Goal: Task Accomplishment & Management: Manage account settings

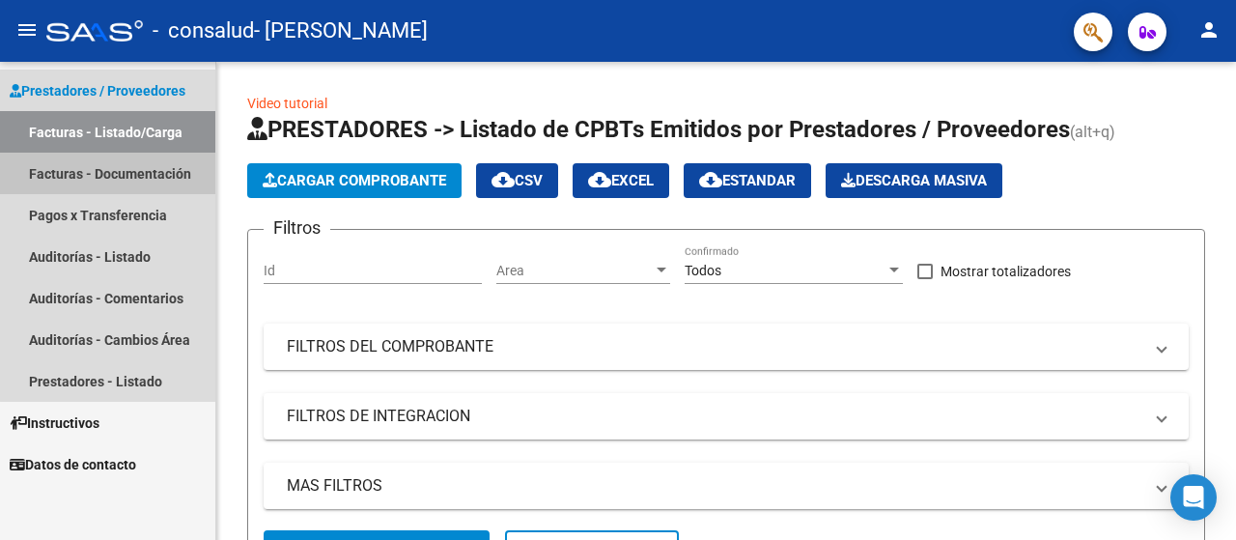
click at [133, 172] on link "Facturas - Documentación" at bounding box center [107, 174] width 215 height 42
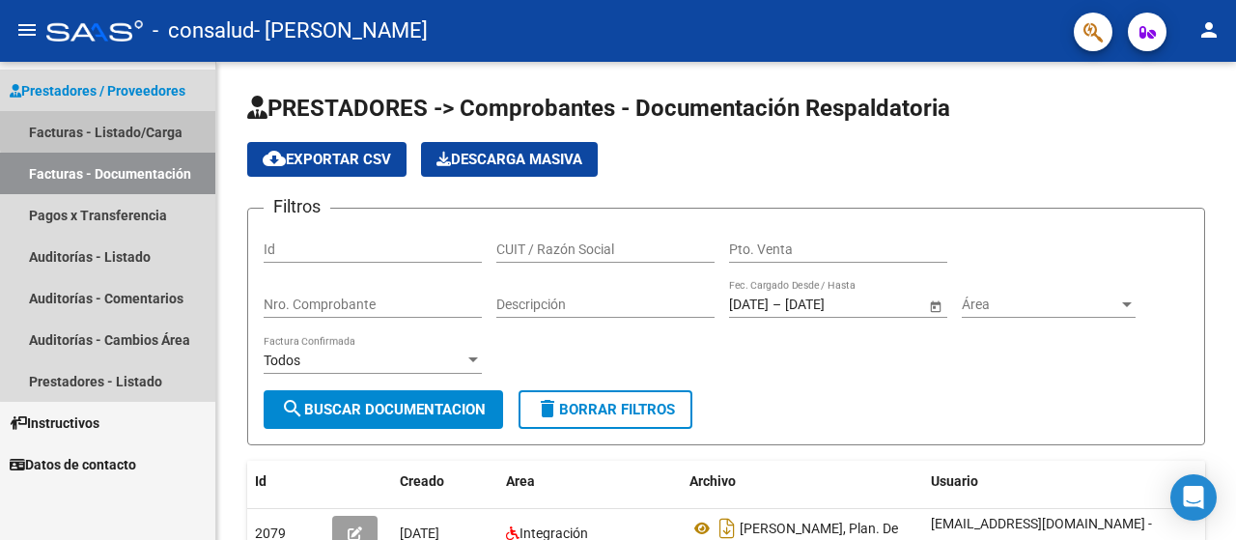
click at [125, 128] on link "Facturas - Listado/Carga" at bounding box center [107, 132] width 215 height 42
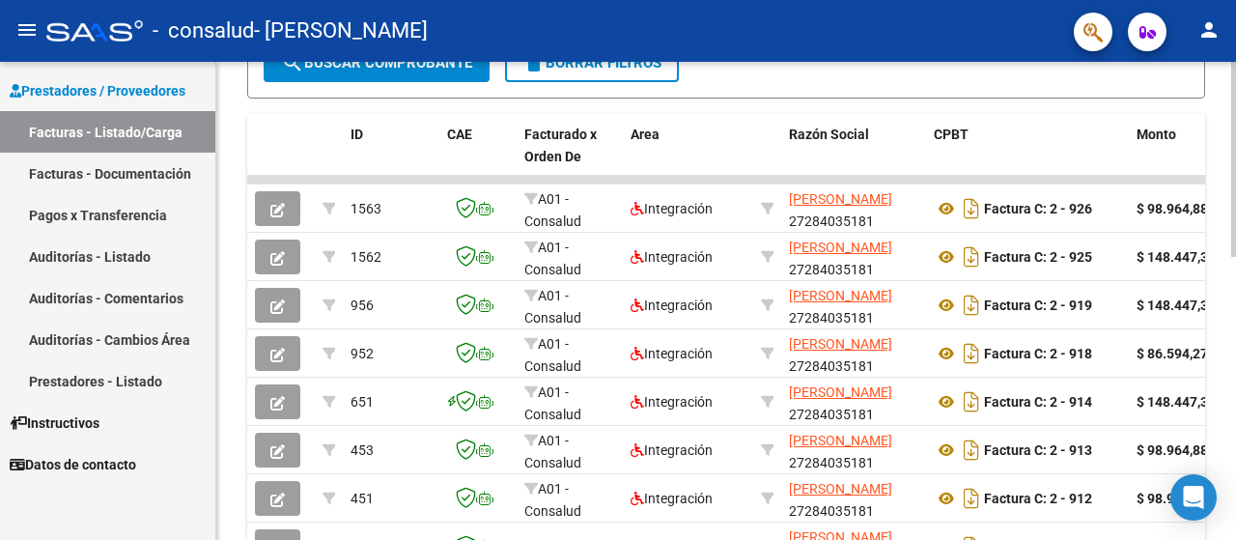
scroll to position [491, 0]
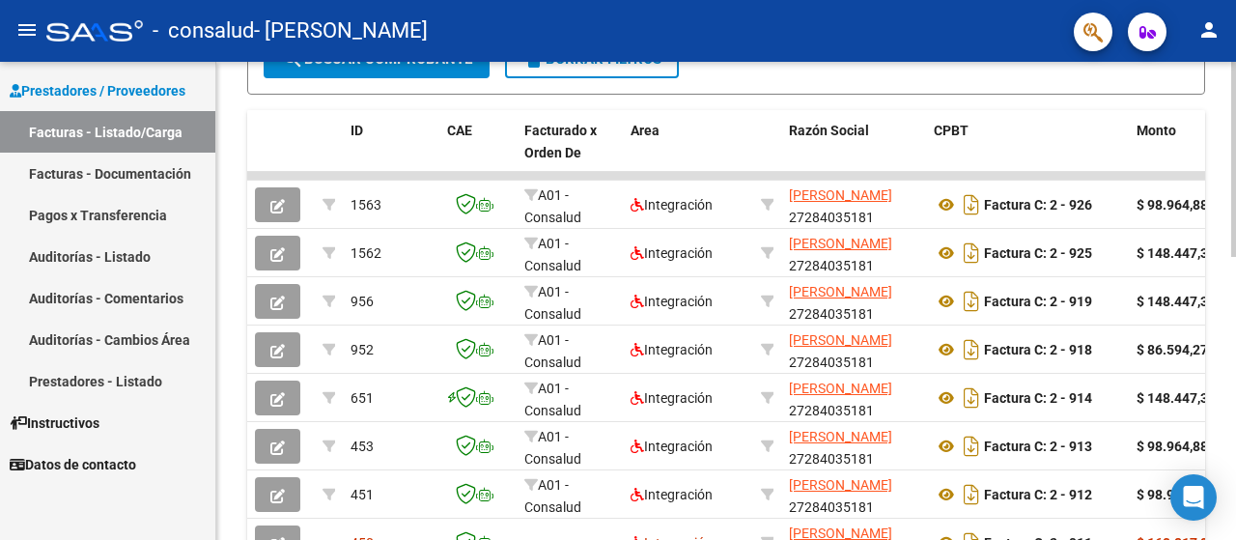
click at [1229, 298] on div "Video tutorial PRESTADORES -> Listado de CPBTs Emitidos por Prestadores / Prove…" at bounding box center [728, 151] width 1025 height 1161
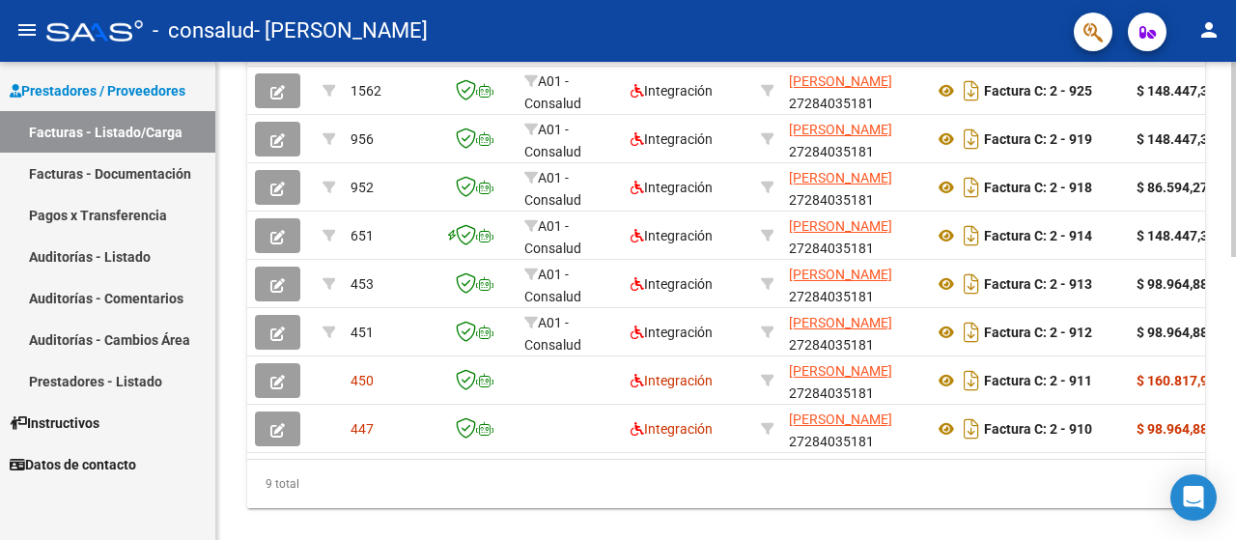
scroll to position [652, 0]
click at [1231, 376] on div at bounding box center [1233, 429] width 5 height 195
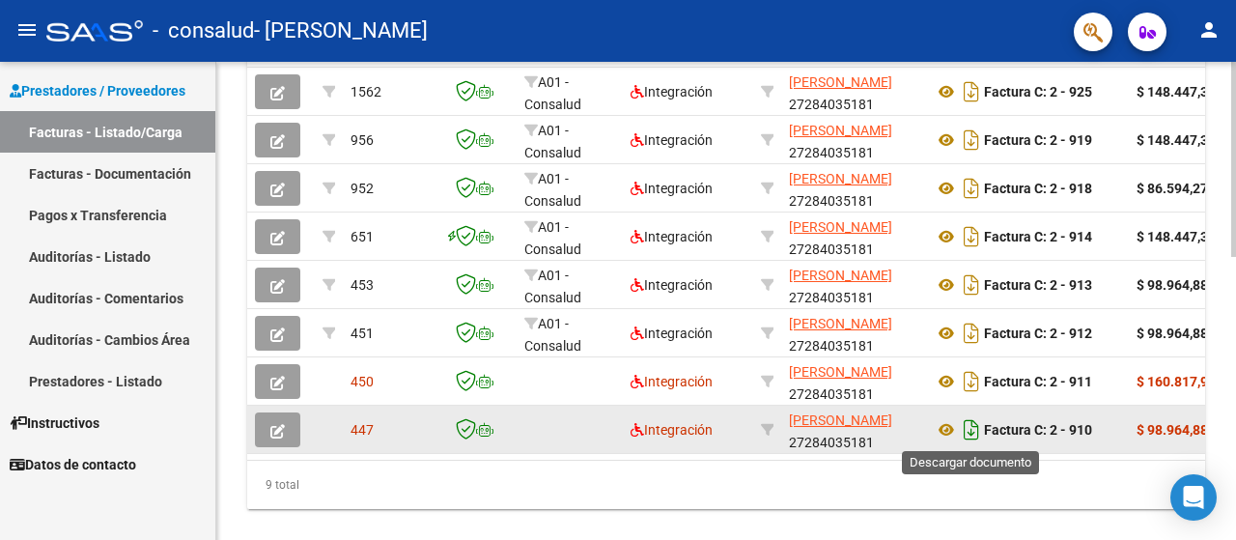
click at [975, 428] on icon "Descargar documento" at bounding box center [971, 429] width 25 height 31
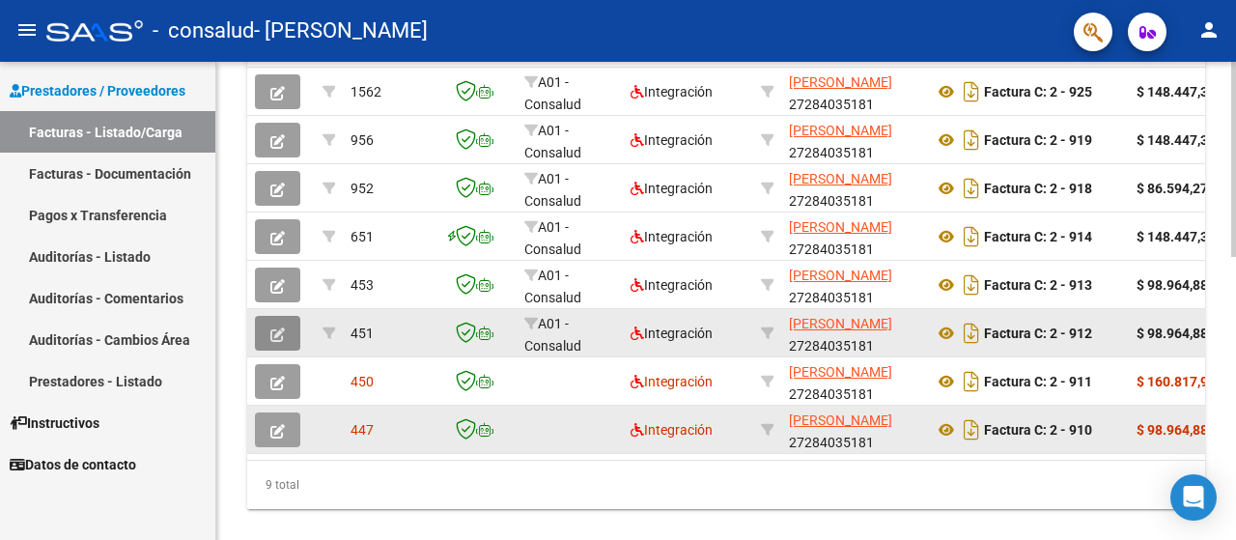
click at [287, 327] on button "button" at bounding box center [277, 333] width 45 height 35
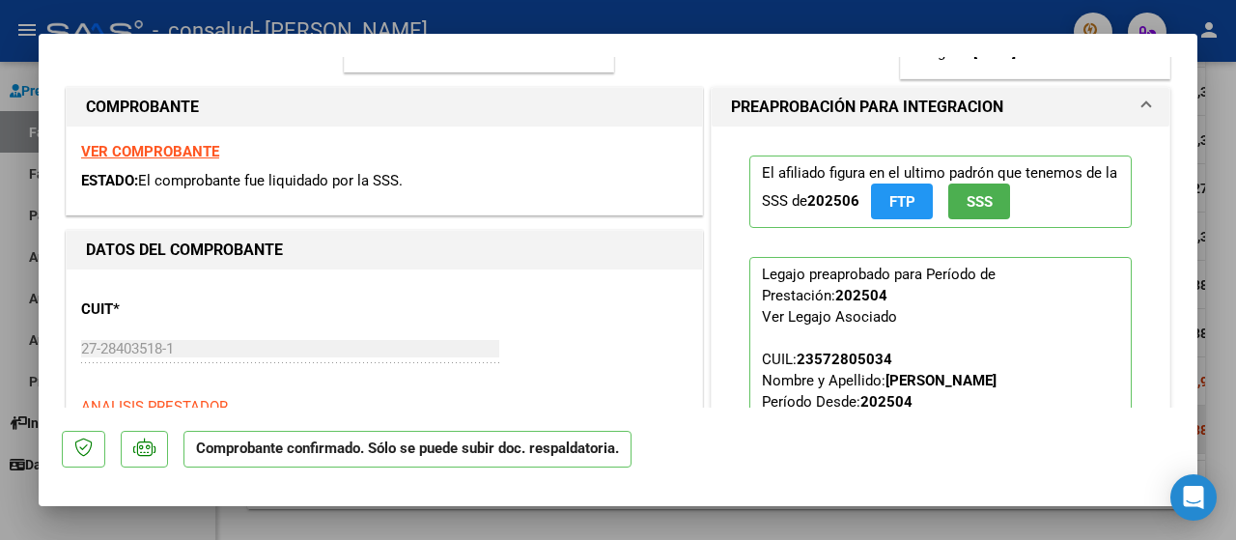
scroll to position [280, 0]
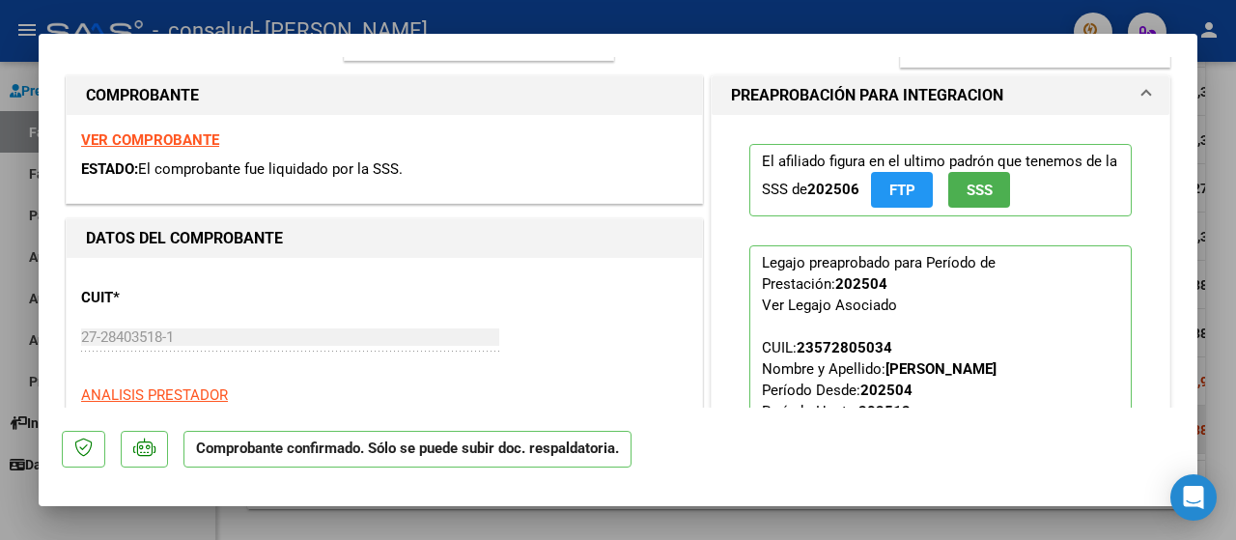
click at [137, 138] on strong "VER COMPROBANTE" at bounding box center [150, 139] width 138 height 17
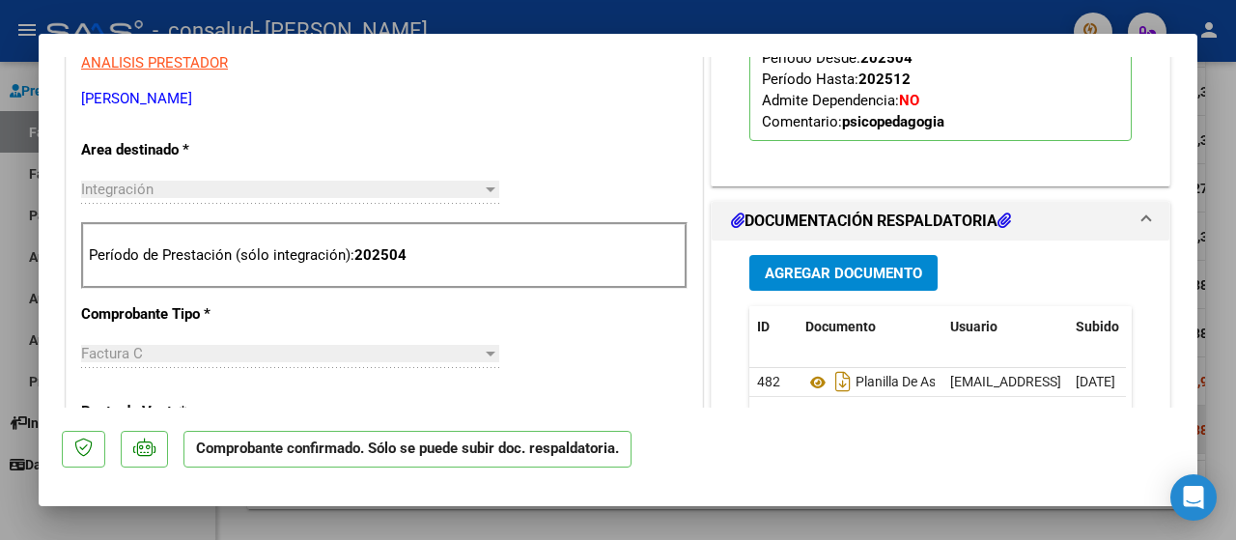
scroll to position [0, 0]
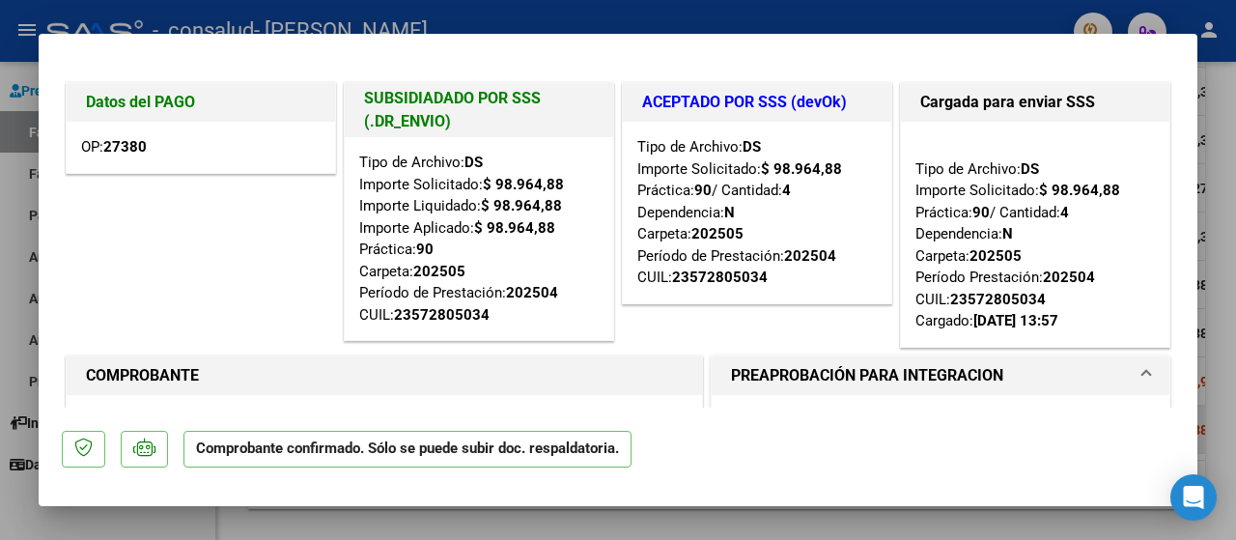
click at [987, 24] on div at bounding box center [618, 270] width 1236 height 540
type input "$ 0,00"
click at [987, 24] on div "- consalud - BISTOCCO MARIANA" at bounding box center [552, 31] width 1012 height 42
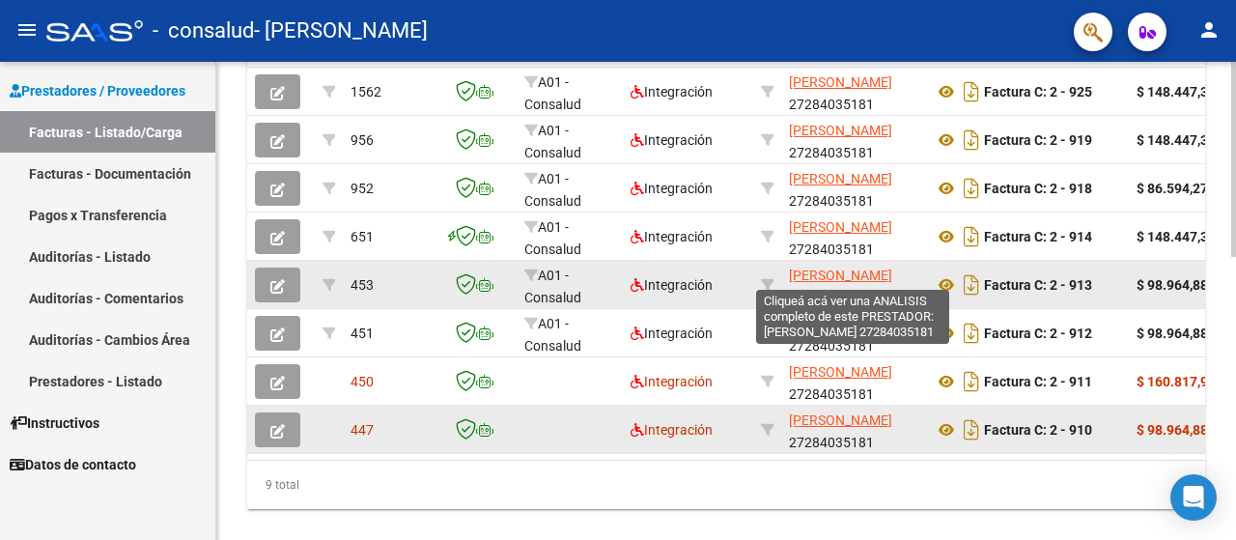
click at [858, 281] on span "[PERSON_NAME]" at bounding box center [840, 275] width 103 height 15
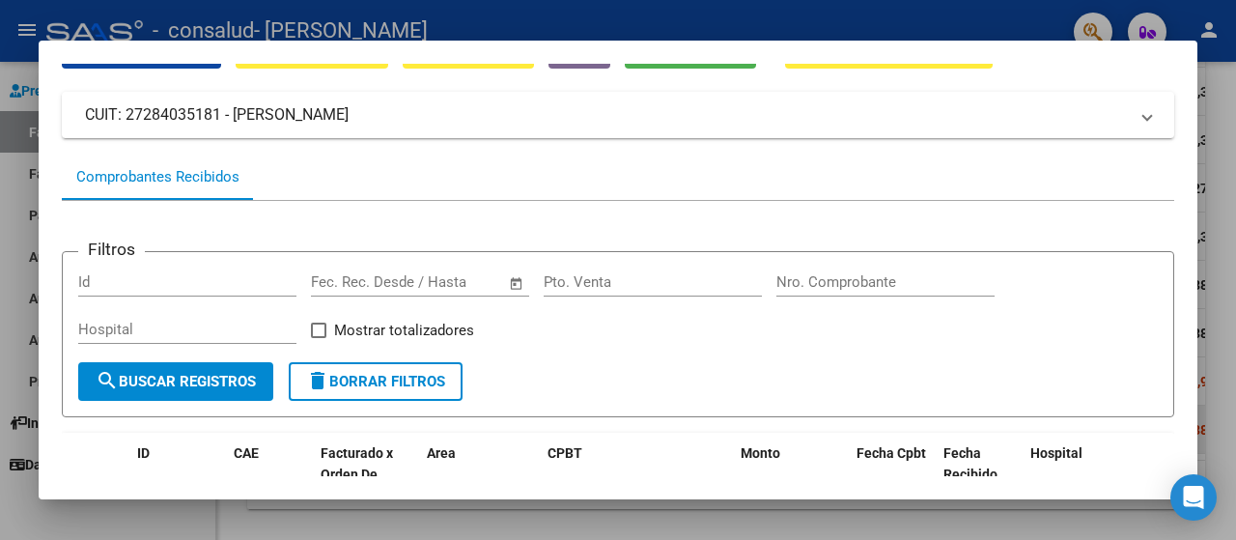
scroll to position [67, 0]
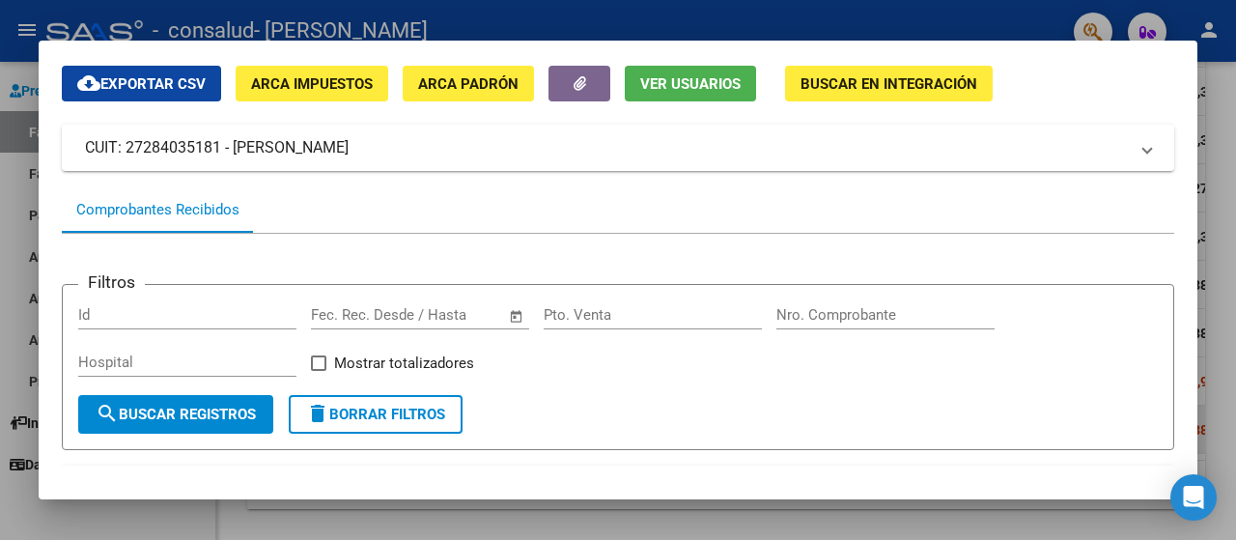
click at [1006, 22] on div at bounding box center [618, 270] width 1236 height 540
click at [1006, 22] on div "- consalud - BISTOCCO MARIANA" at bounding box center [552, 31] width 1012 height 42
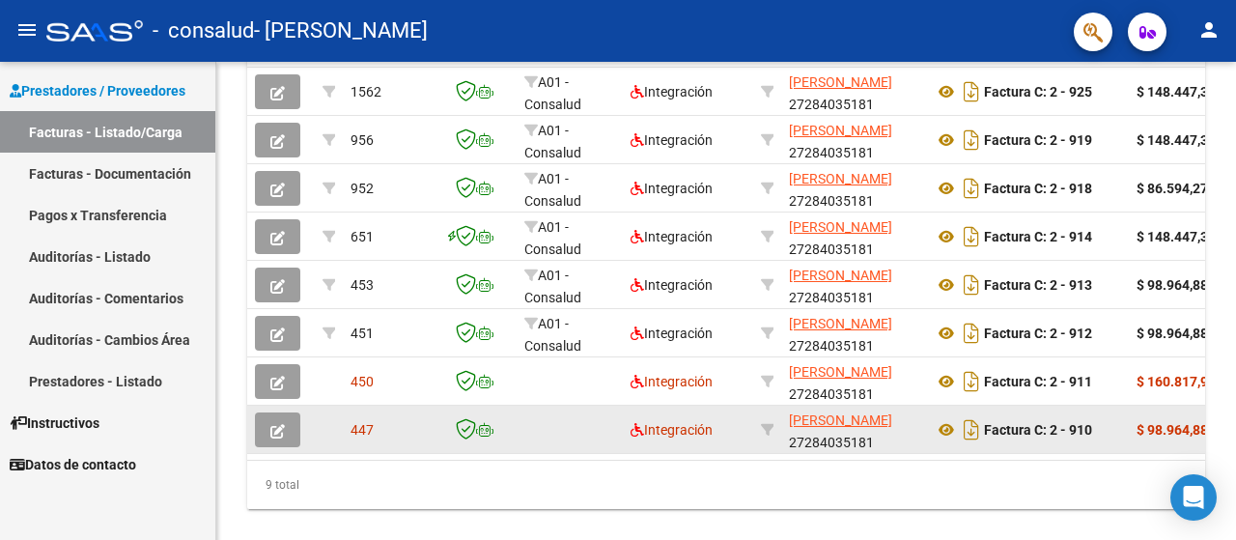
click at [1006, 22] on div "- consalud - BISTOCCO MARIANA" at bounding box center [552, 31] width 1012 height 42
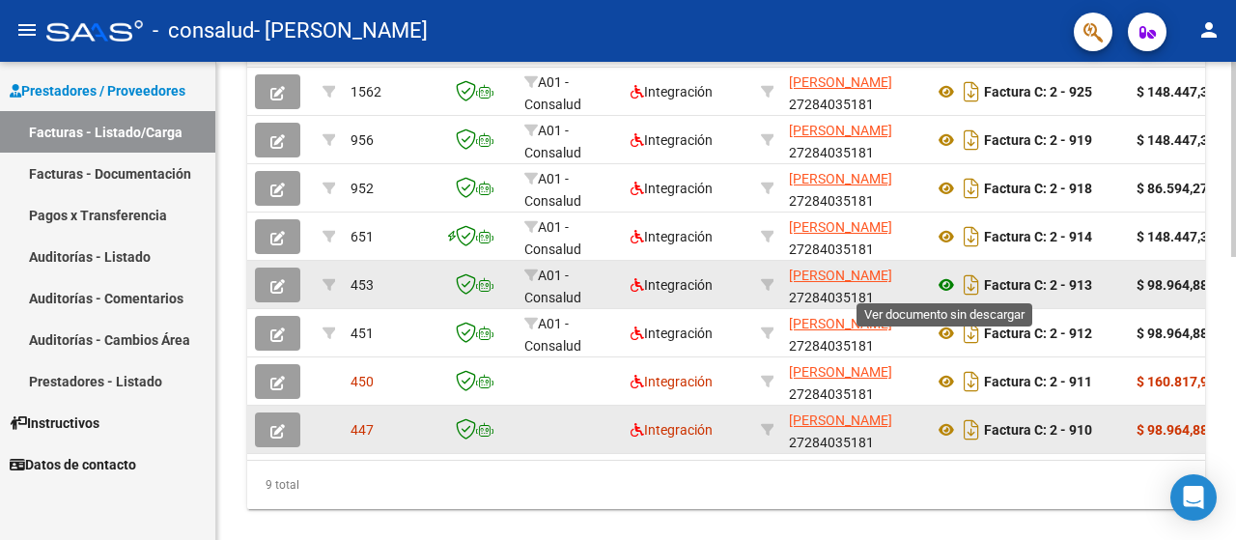
click at [947, 280] on icon at bounding box center [946, 284] width 25 height 23
click at [274, 293] on button "button" at bounding box center [277, 285] width 45 height 35
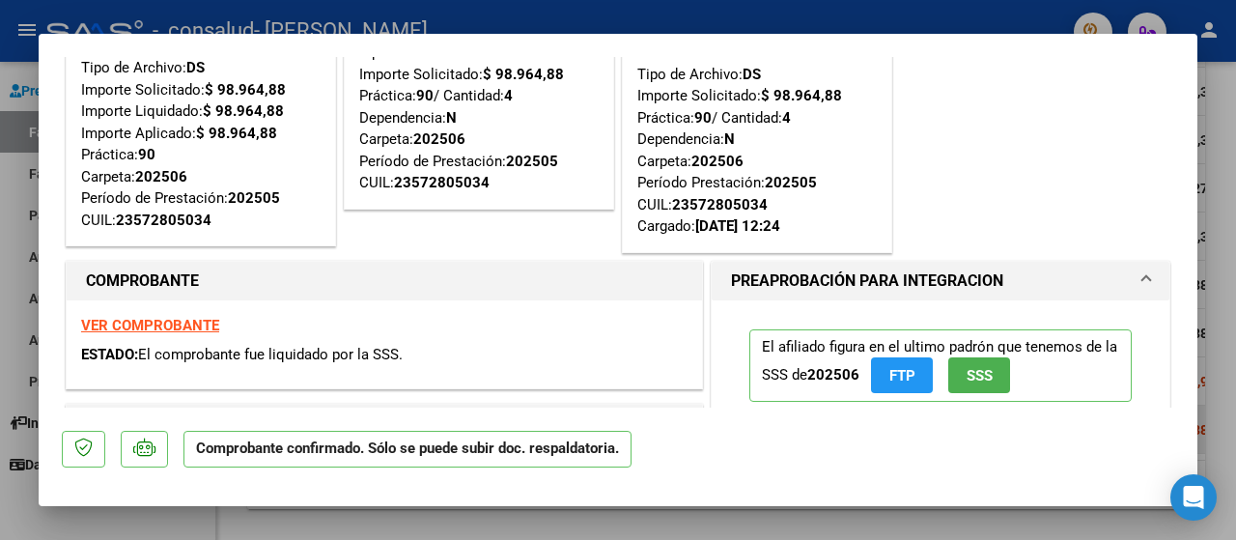
scroll to position [0, 0]
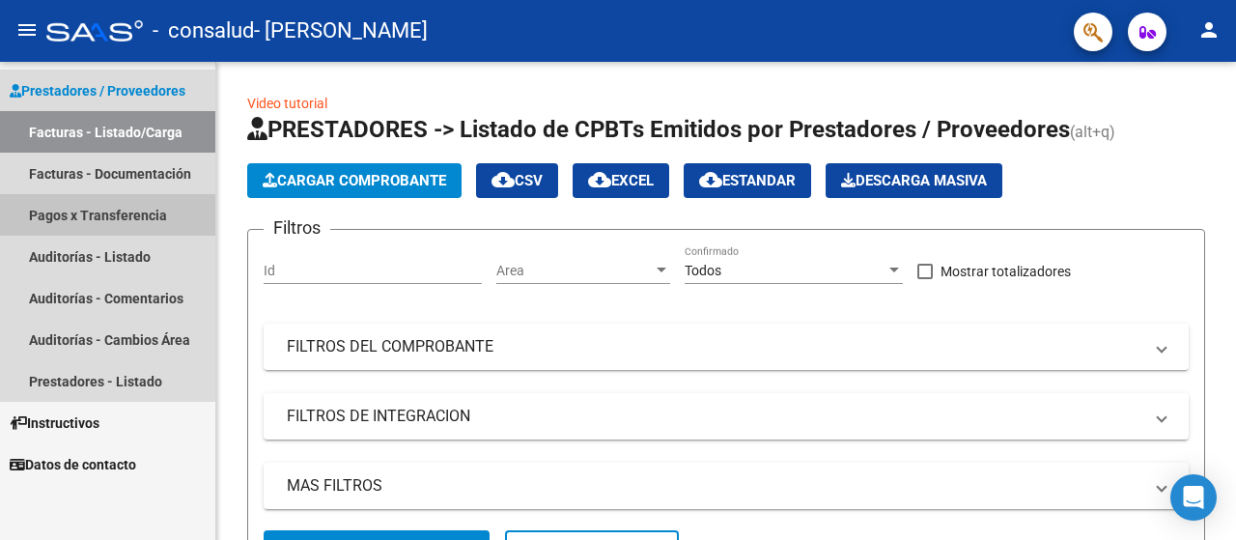
click at [124, 212] on link "Pagos x Transferencia" at bounding box center [107, 215] width 215 height 42
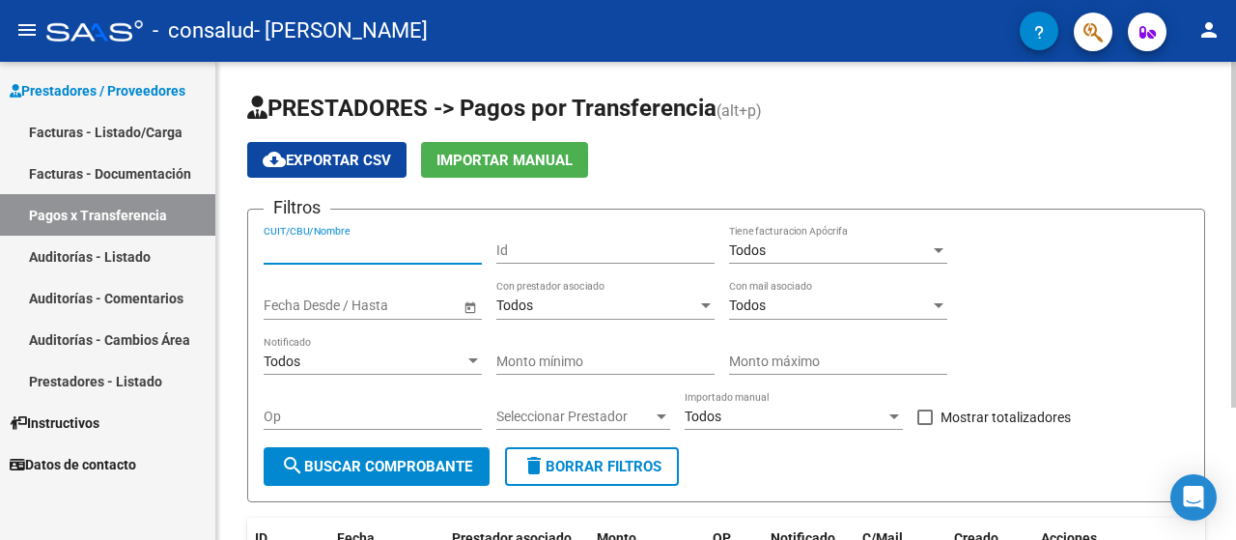
click at [394, 252] on input "CUIT/CBU/Nombre" at bounding box center [373, 250] width 218 height 16
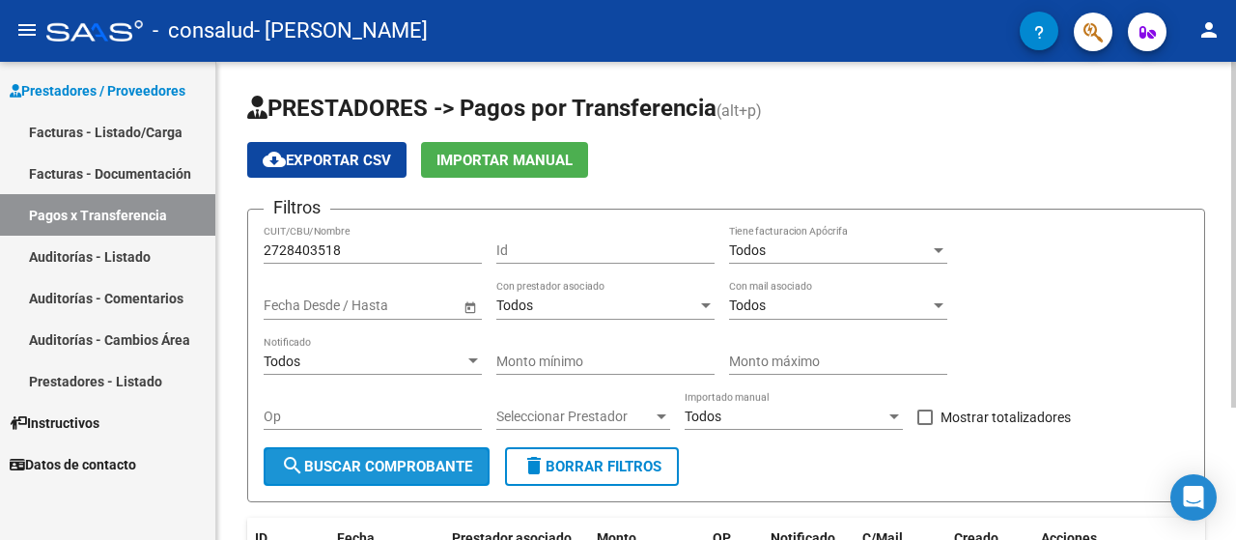
click at [321, 466] on span "search Buscar Comprobante" at bounding box center [376, 466] width 191 height 17
click at [1235, 163] on div at bounding box center [1233, 235] width 5 height 346
click at [431, 254] on input "2728403518" at bounding box center [373, 250] width 218 height 16
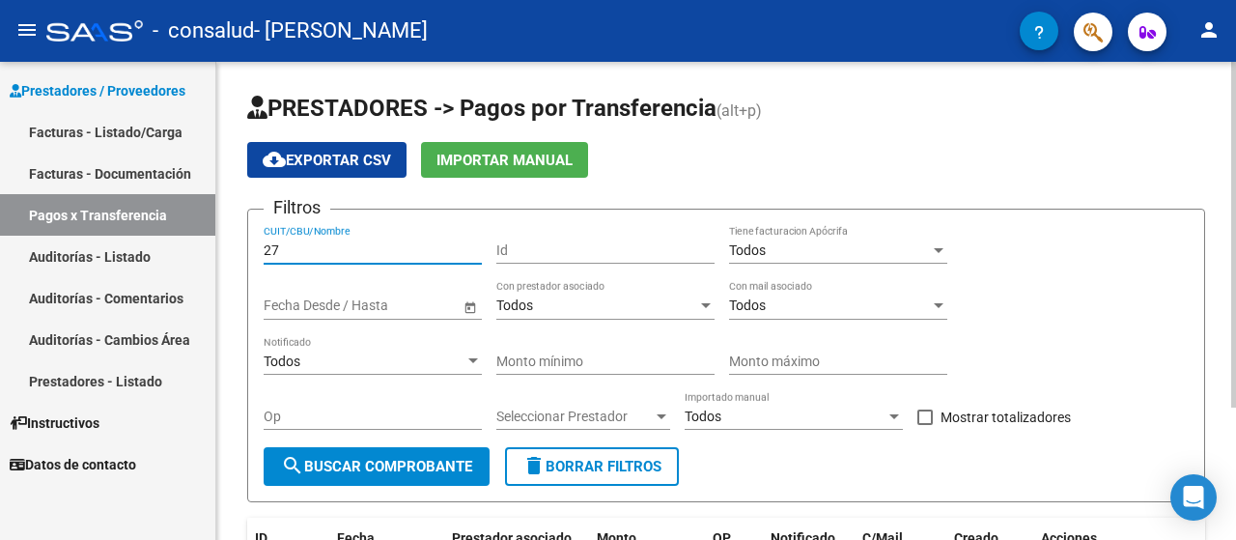
type input "2"
click at [472, 363] on div at bounding box center [473, 361] width 17 height 15
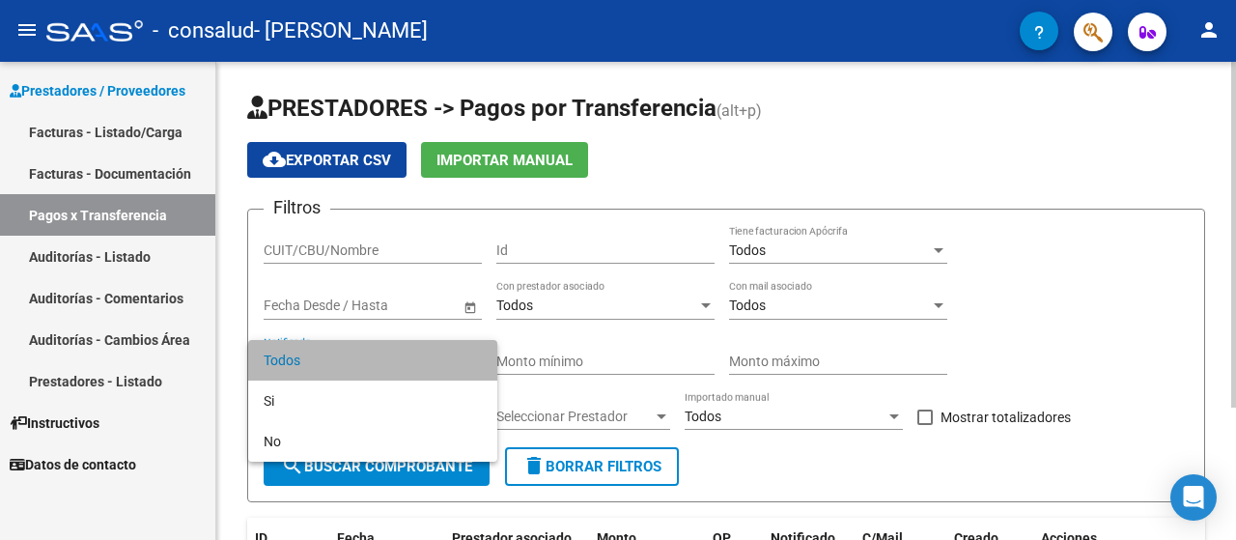
click at [472, 363] on span "Todos" at bounding box center [373, 360] width 218 height 41
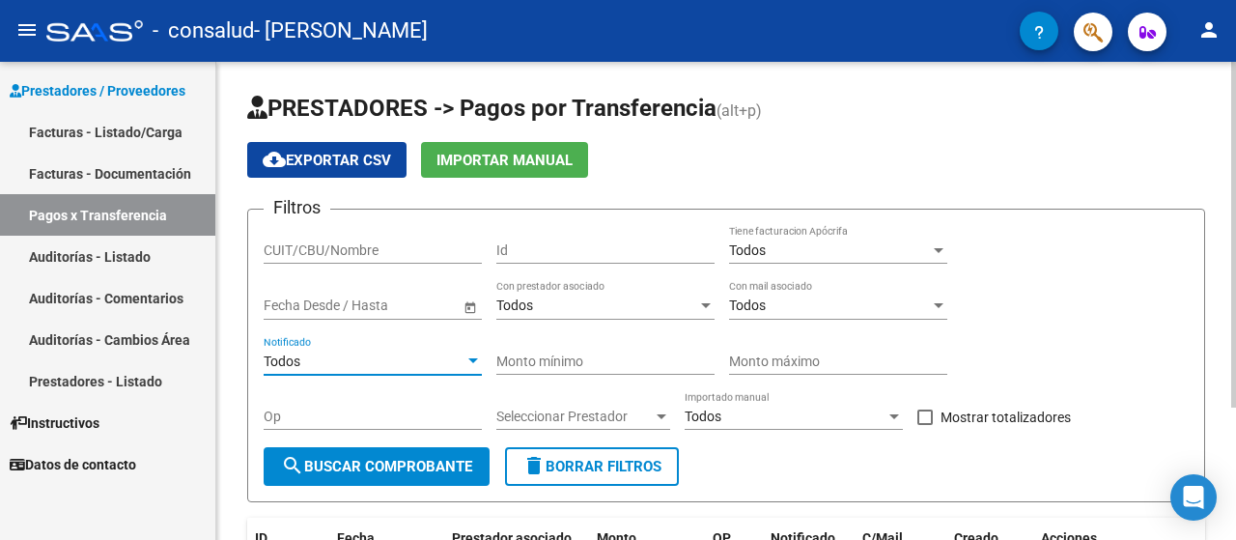
click at [472, 363] on div at bounding box center [473, 361] width 17 height 15
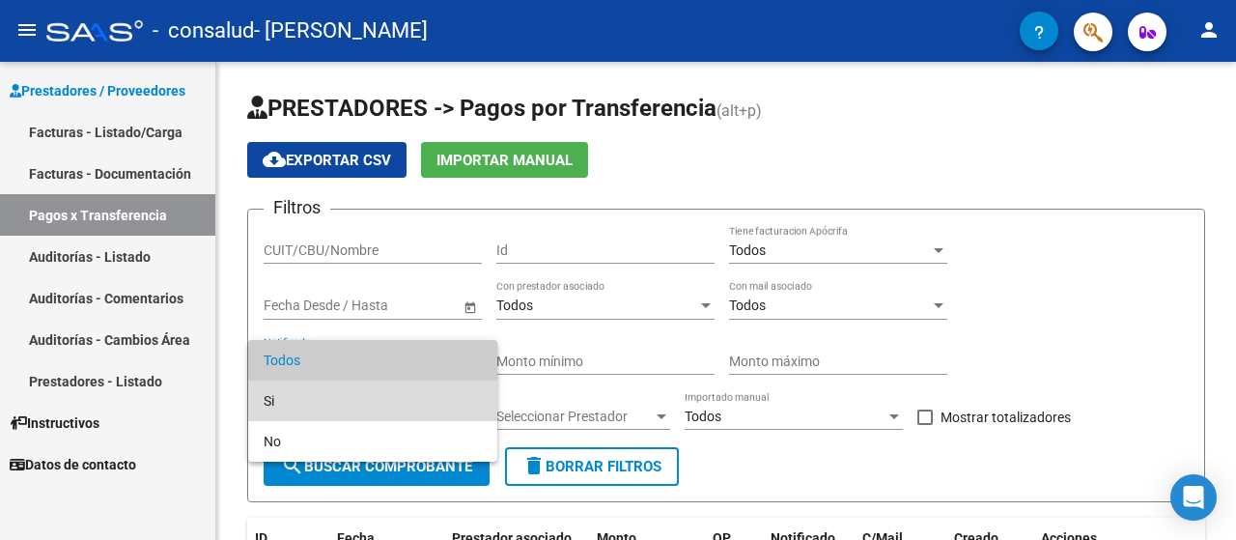
click at [321, 406] on span "Si" at bounding box center [373, 401] width 218 height 41
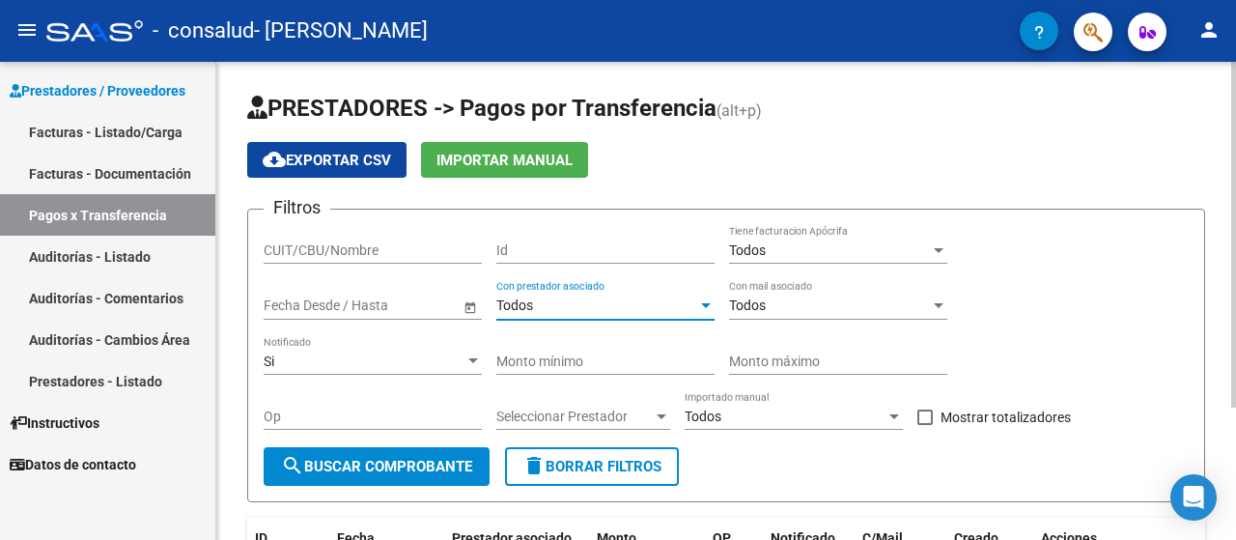
click at [701, 306] on div at bounding box center [706, 305] width 10 height 5
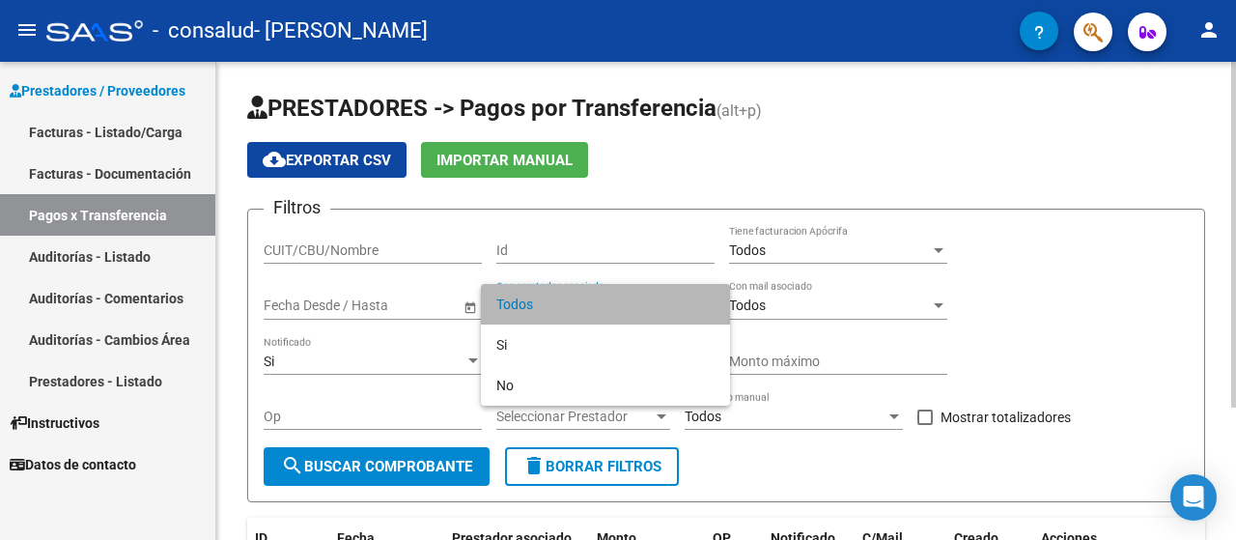
click at [701, 306] on span "Todos" at bounding box center [605, 304] width 218 height 41
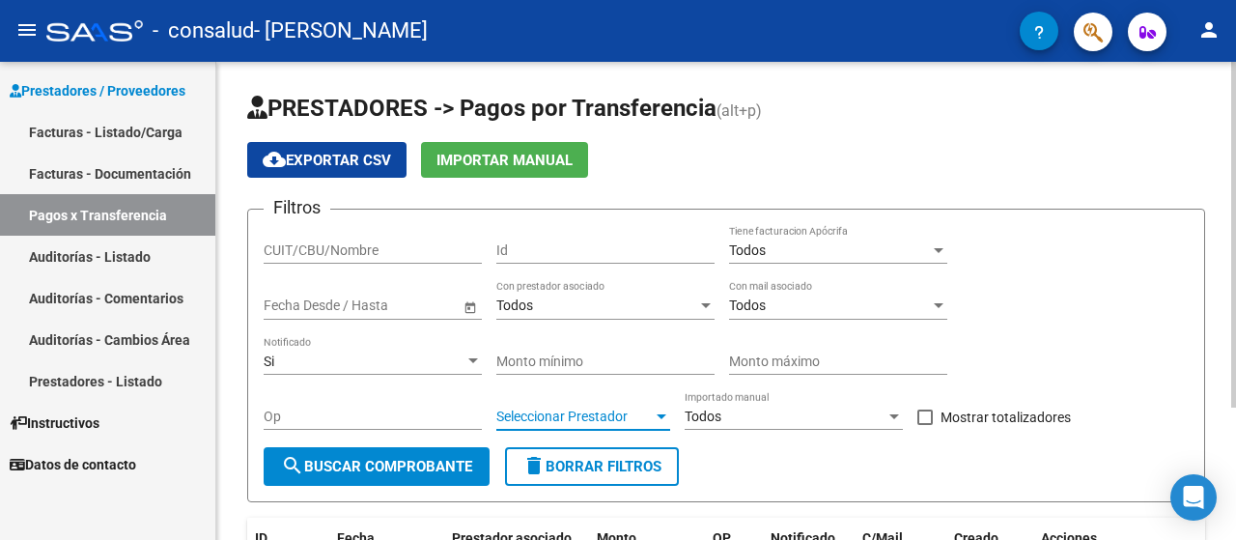
click at [659, 416] on div at bounding box center [662, 416] width 10 height 5
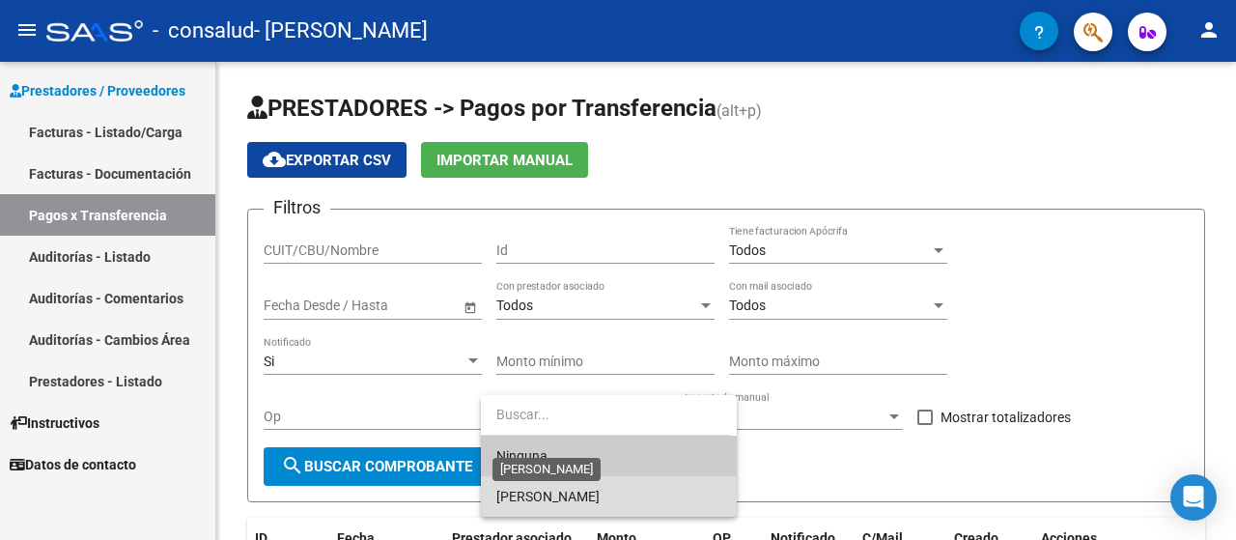
click at [600, 495] on span "[PERSON_NAME]" at bounding box center [547, 496] width 103 height 15
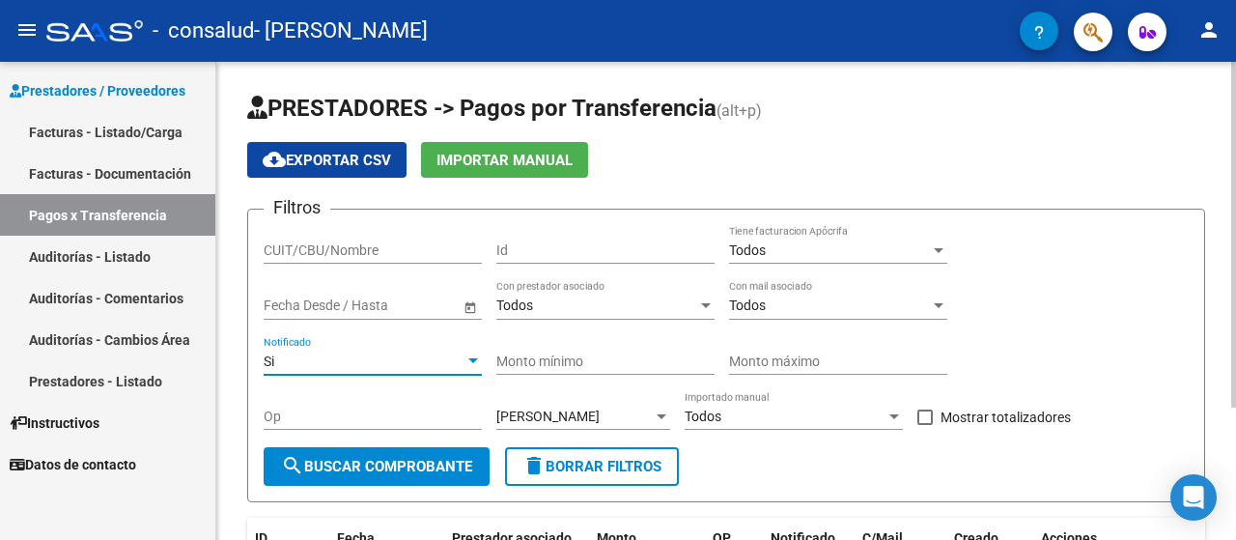
click at [469, 360] on div at bounding box center [473, 360] width 10 height 5
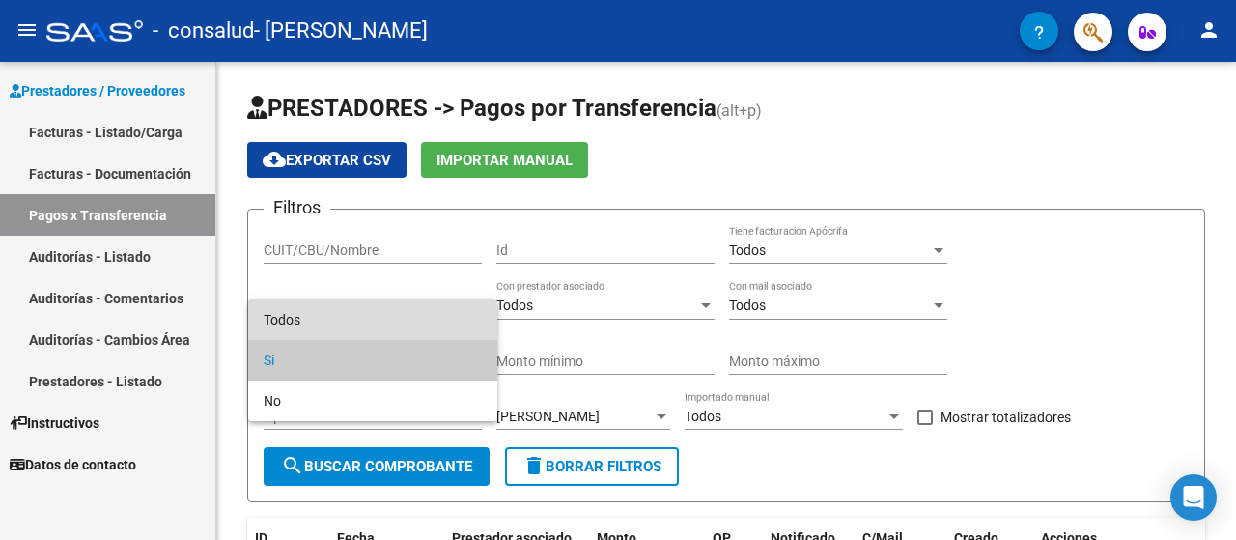
click at [424, 318] on span "Todos" at bounding box center [373, 319] width 218 height 41
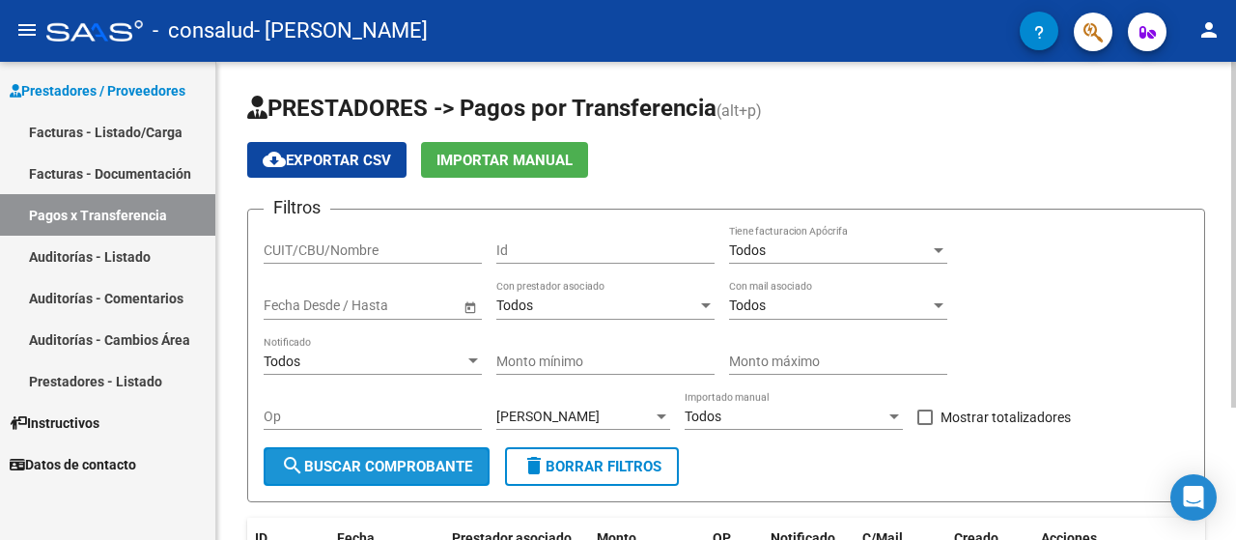
click at [390, 466] on span "search Buscar Comprobante" at bounding box center [376, 466] width 191 height 17
click at [1219, 82] on div "PRESTADORES -> Pagos por Transferencia (alt+p) cloud_download Exportar CSV Impo…" at bounding box center [728, 394] width 1025 height 664
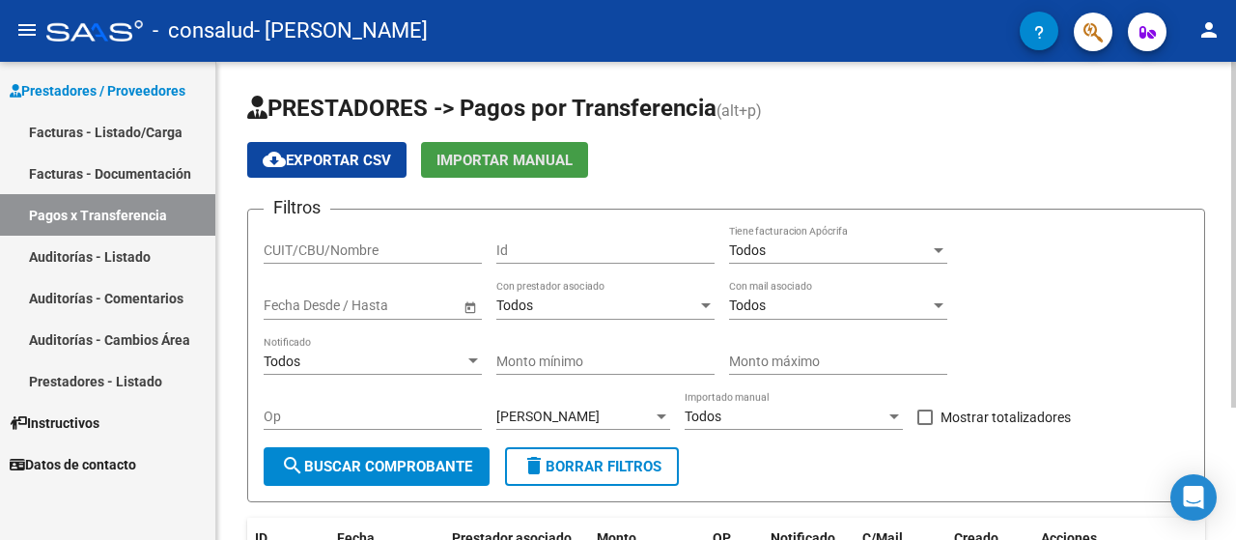
click at [477, 164] on span "Importar Manual" at bounding box center [505, 160] width 136 height 17
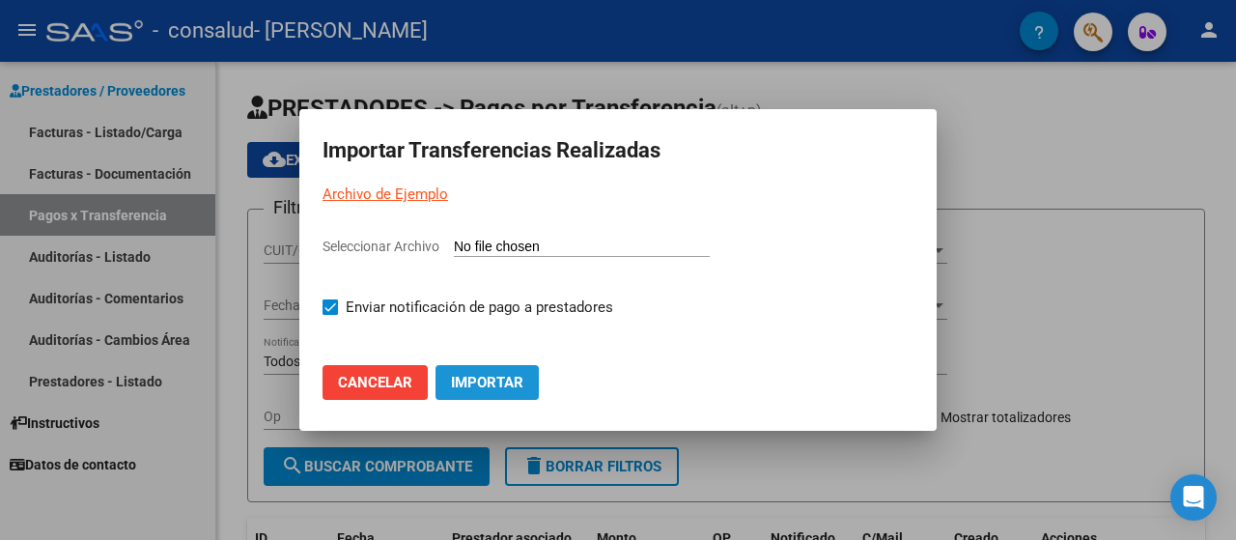
click at [518, 380] on span "Importar" at bounding box center [487, 382] width 72 height 17
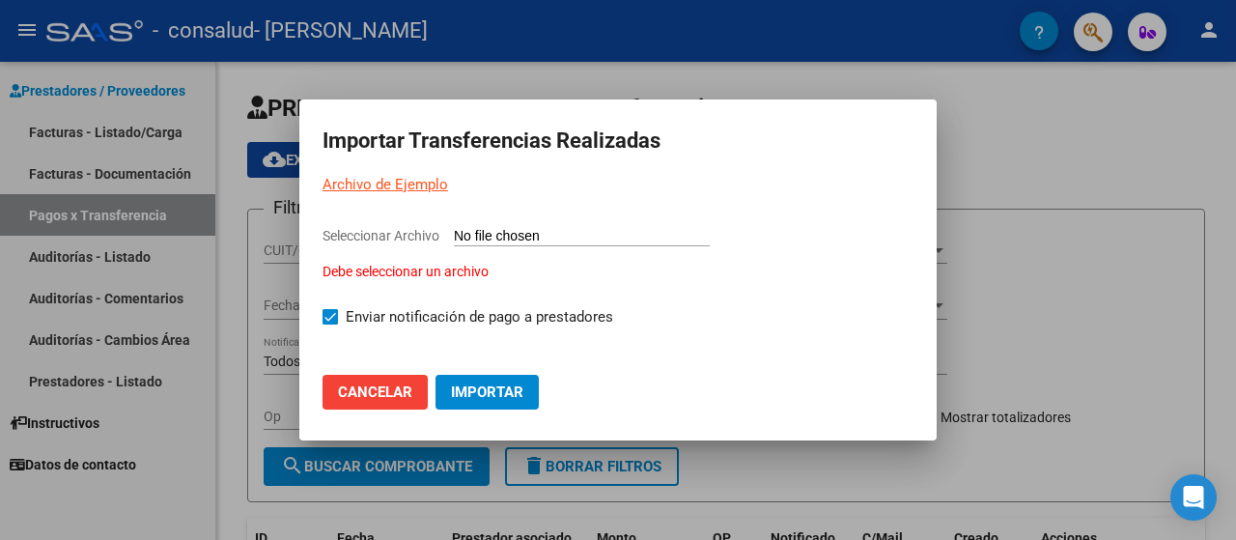
click at [1106, 120] on div at bounding box center [618, 270] width 1236 height 540
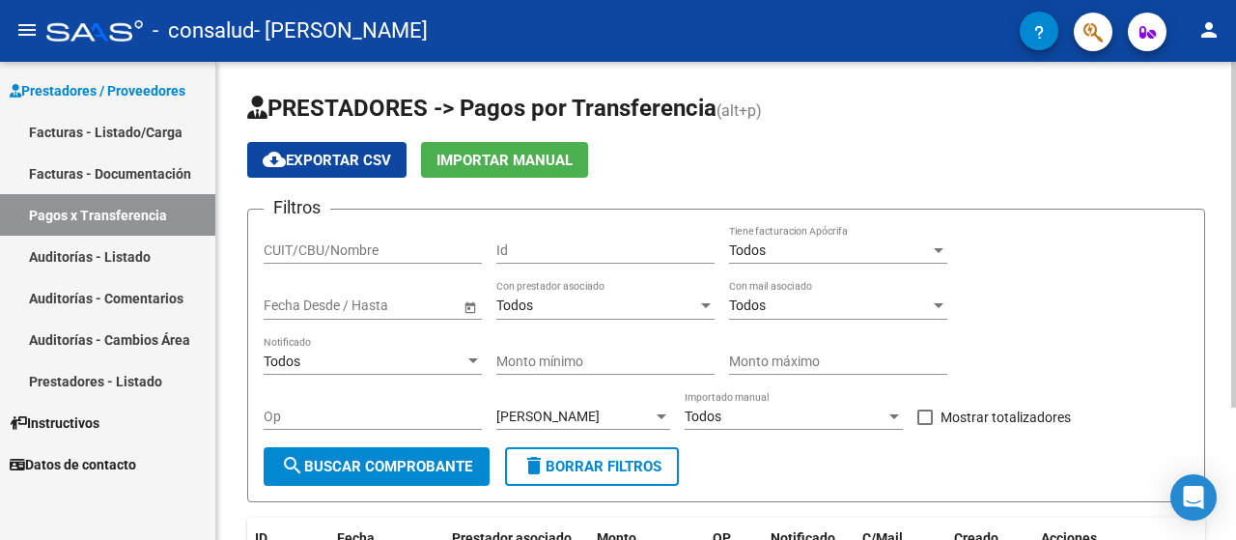
click at [1230, 123] on div "PRESTADORES -> Pagos por Transferencia (alt+p) cloud_download Exportar CSV Impo…" at bounding box center [728, 394] width 1025 height 664
click at [143, 389] on link "Prestadores - Listado" at bounding box center [107, 381] width 215 height 42
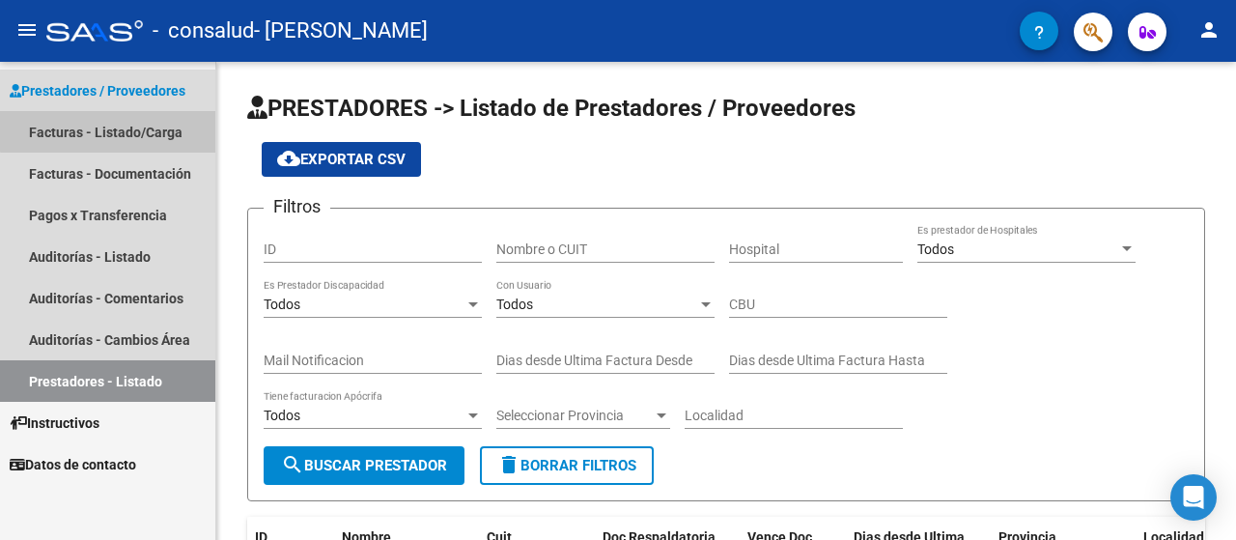
click at [118, 122] on link "Facturas - Listado/Carga" at bounding box center [107, 132] width 215 height 42
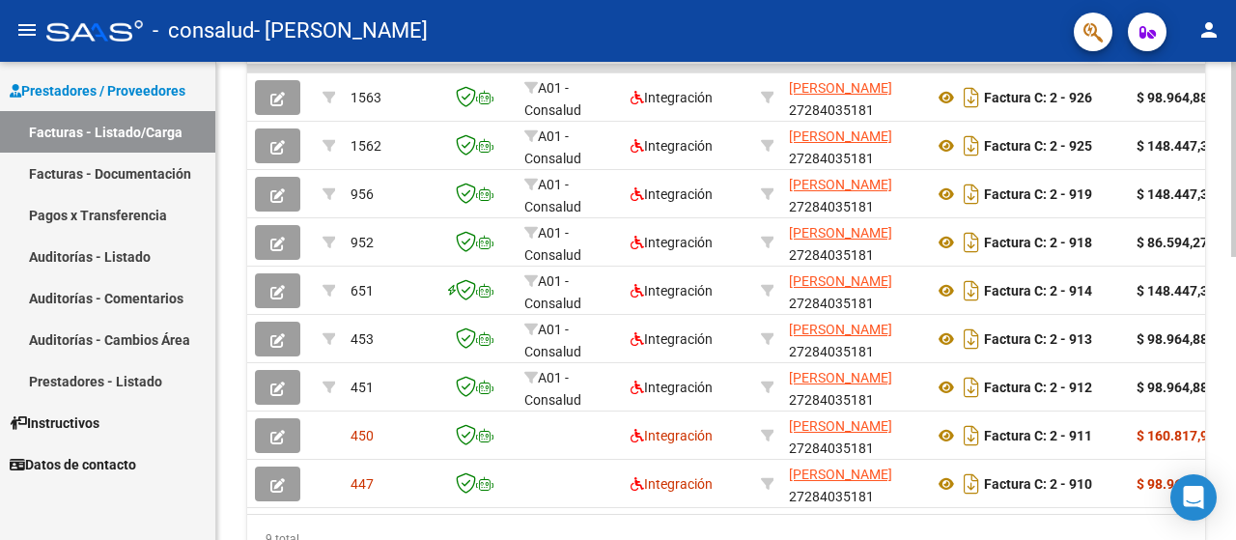
scroll to position [572, 0]
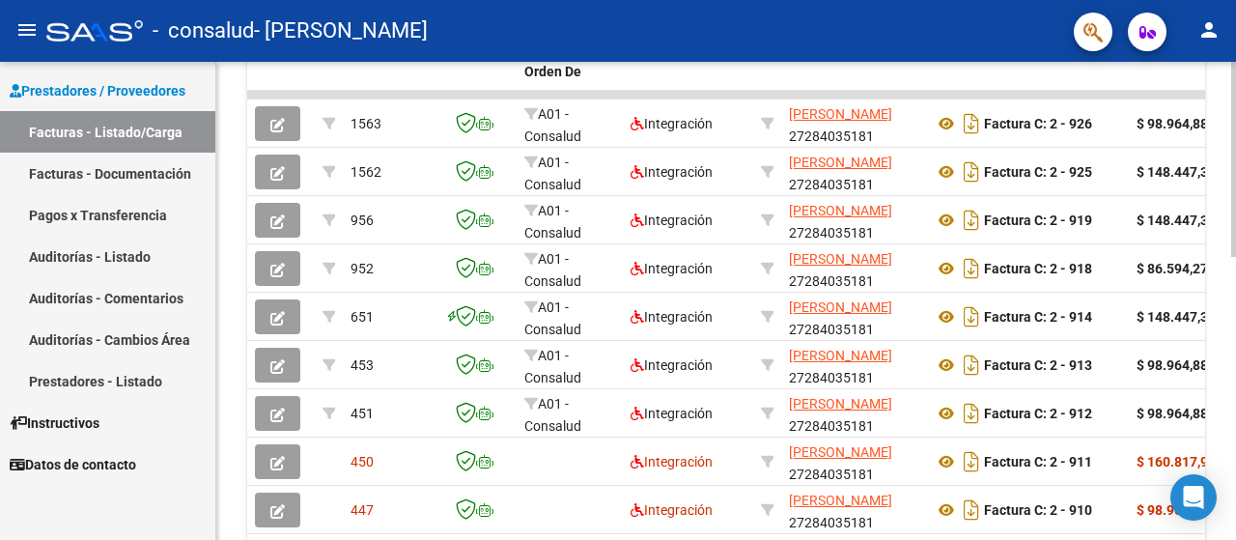
click at [1231, 360] on div at bounding box center [1233, 396] width 5 height 195
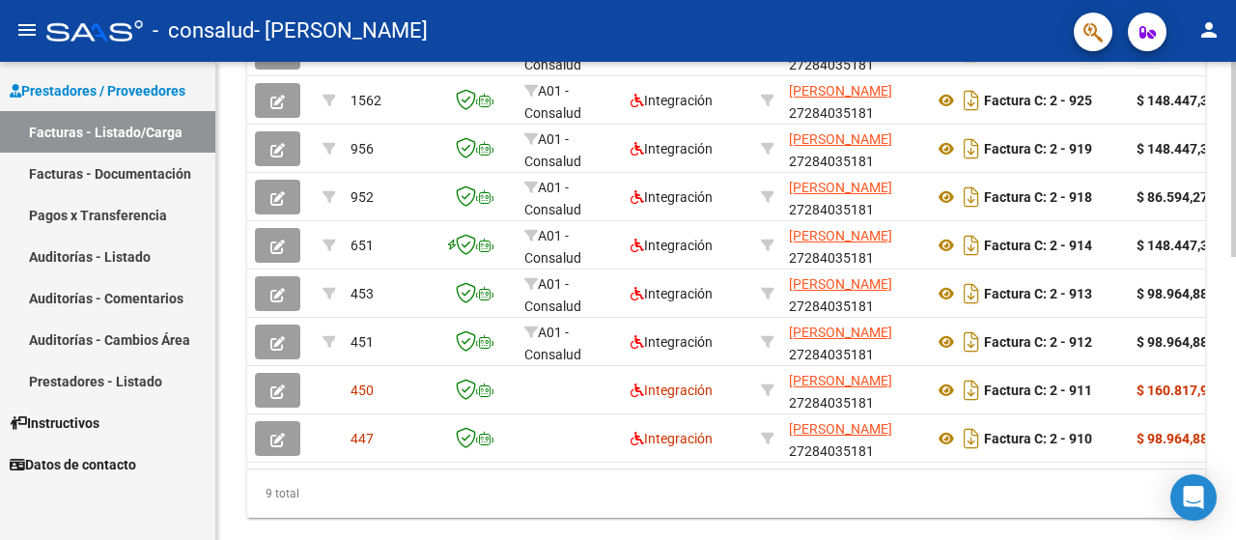
scroll to position [647, 0]
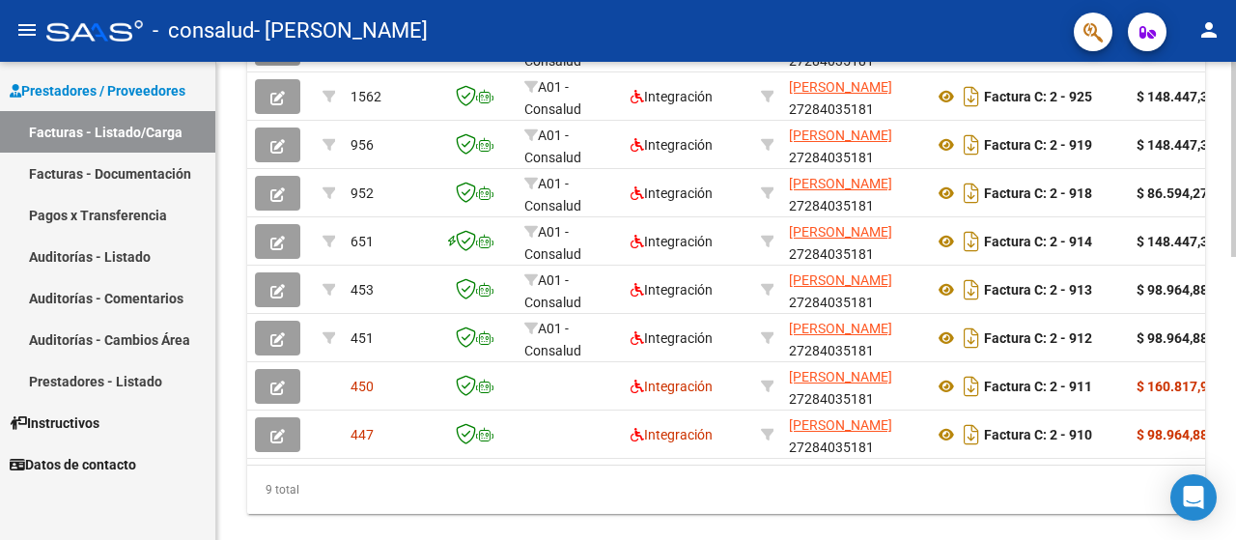
click at [1235, 391] on div at bounding box center [1233, 427] width 5 height 195
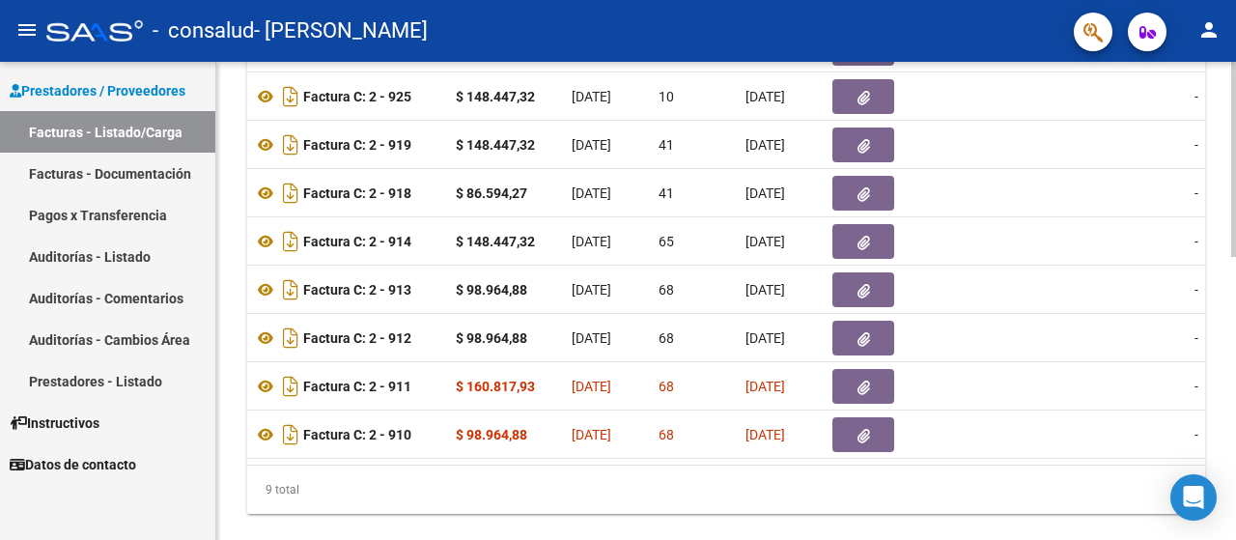
scroll to position [0, 684]
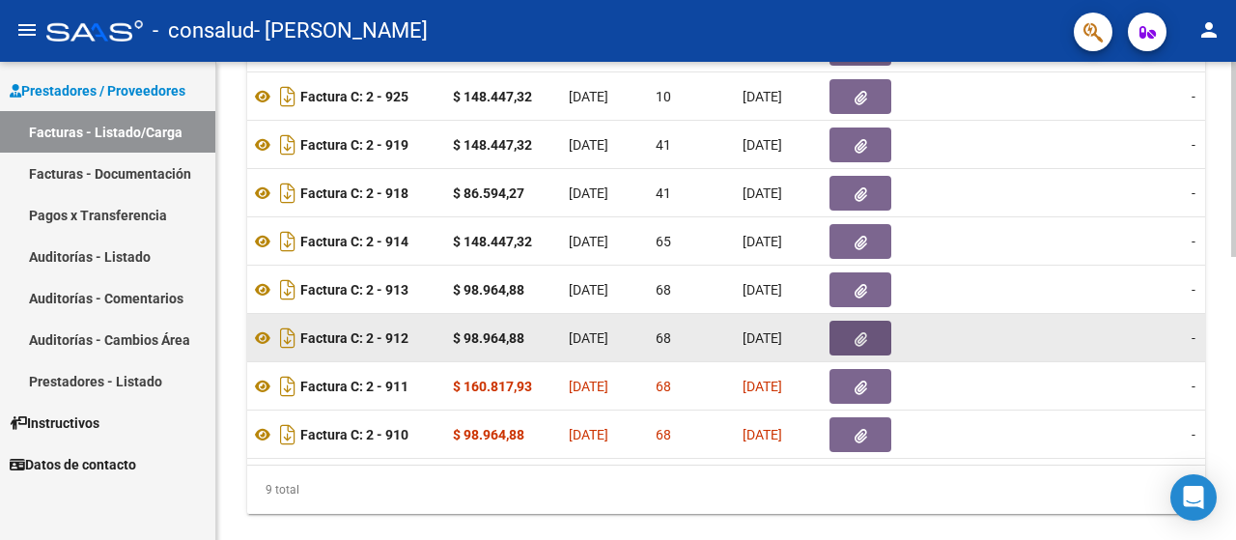
click at [863, 336] on icon "button" at bounding box center [861, 339] width 13 height 14
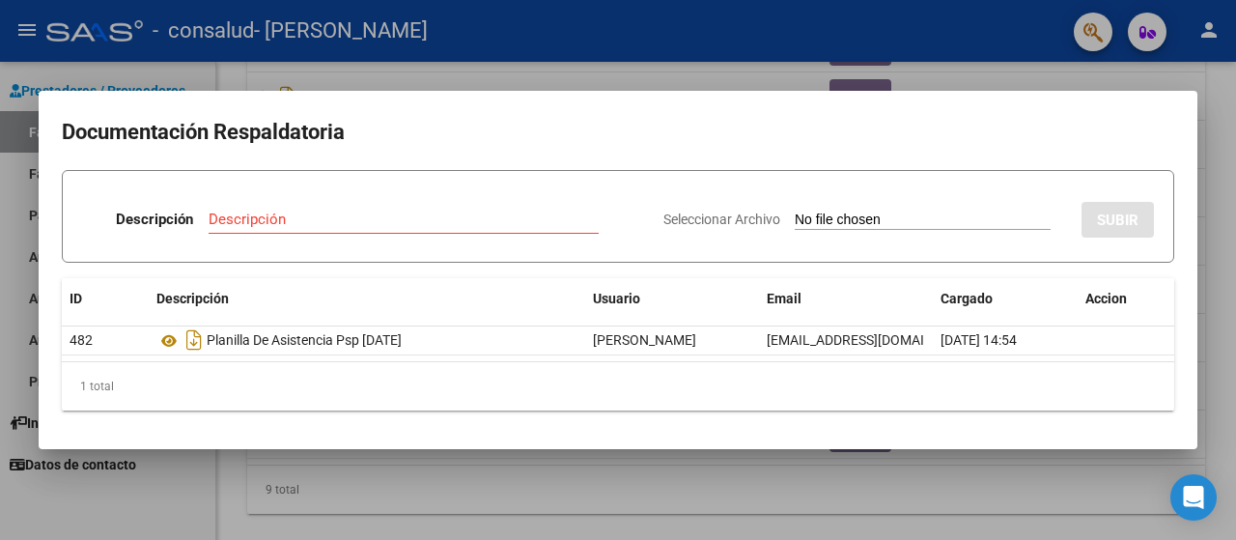
click at [1075, 76] on div at bounding box center [618, 270] width 1236 height 540
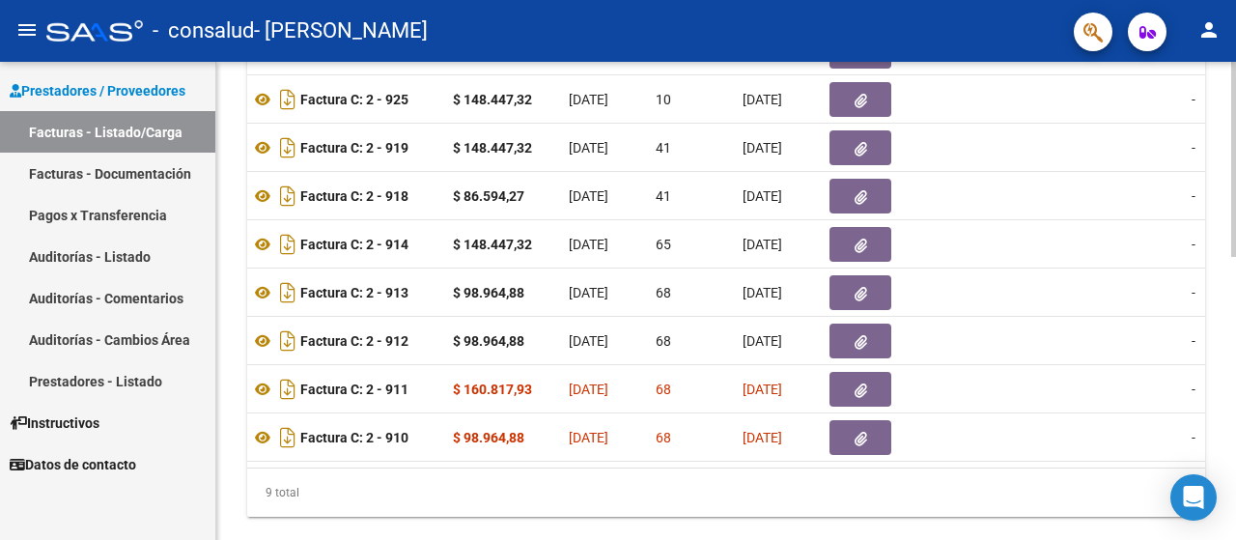
scroll to position [695, 0]
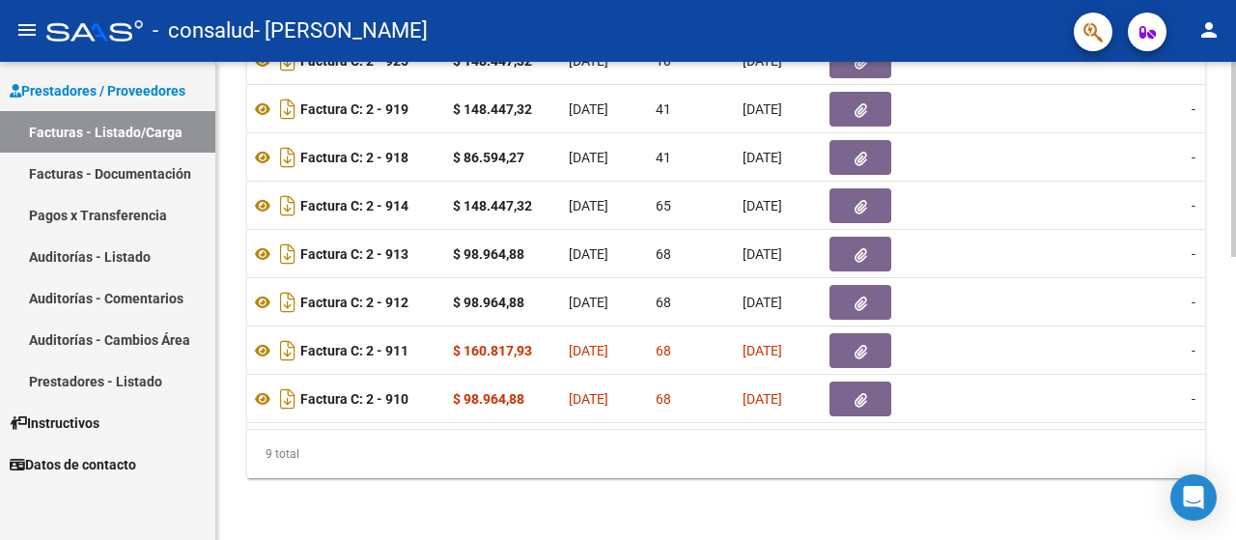
click at [1233, 468] on div at bounding box center [1233, 442] width 5 height 194
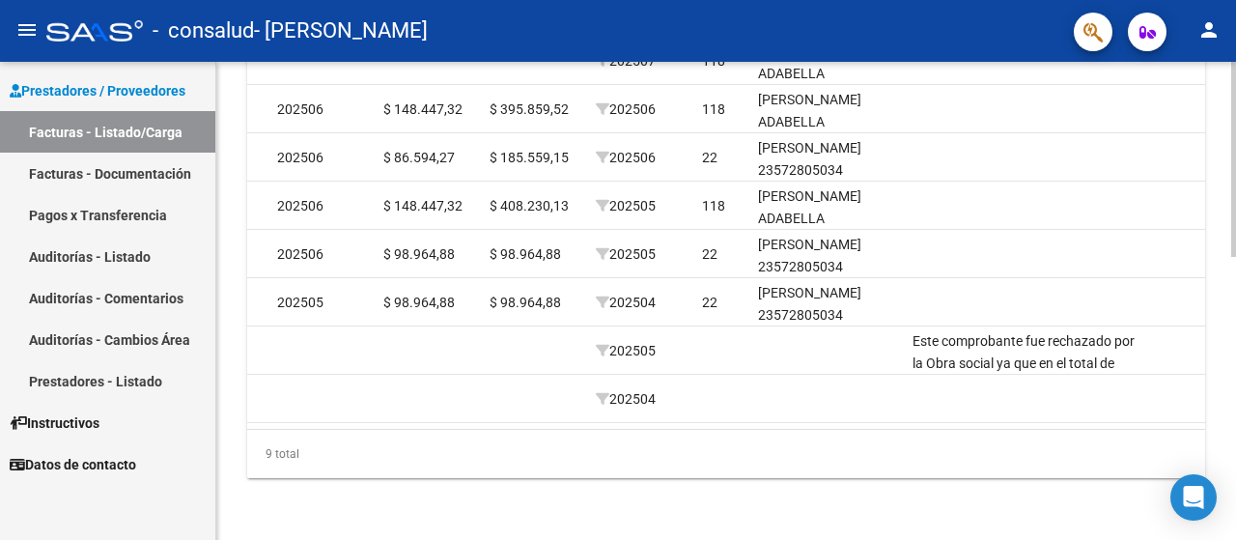
scroll to position [0, 2208]
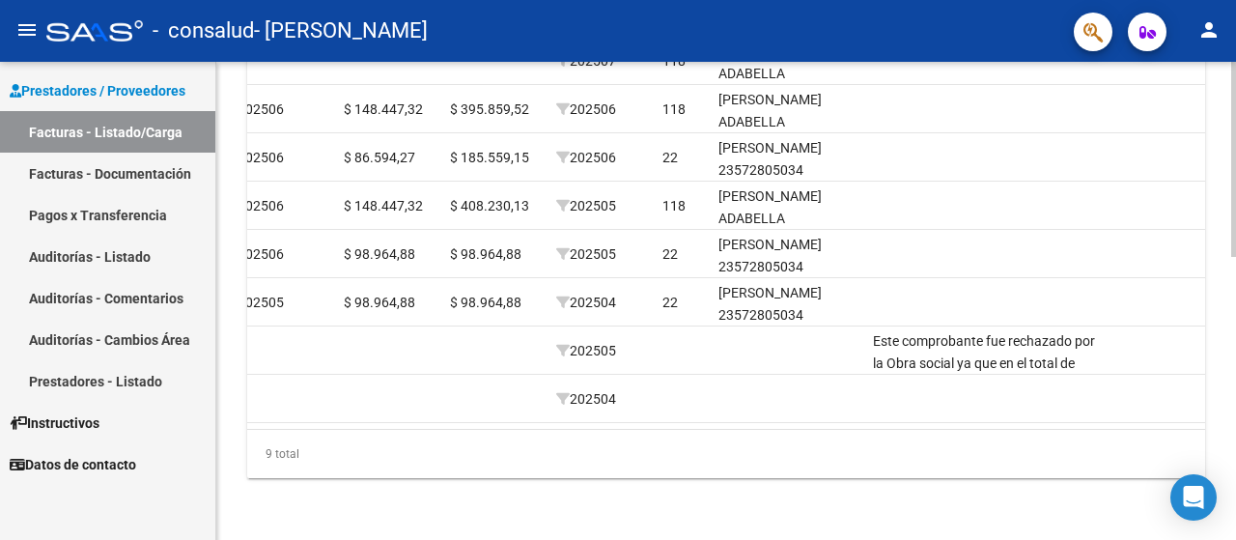
drag, startPoint x: 1229, startPoint y: 409, endPoint x: 1227, endPoint y: 366, distance: 42.5
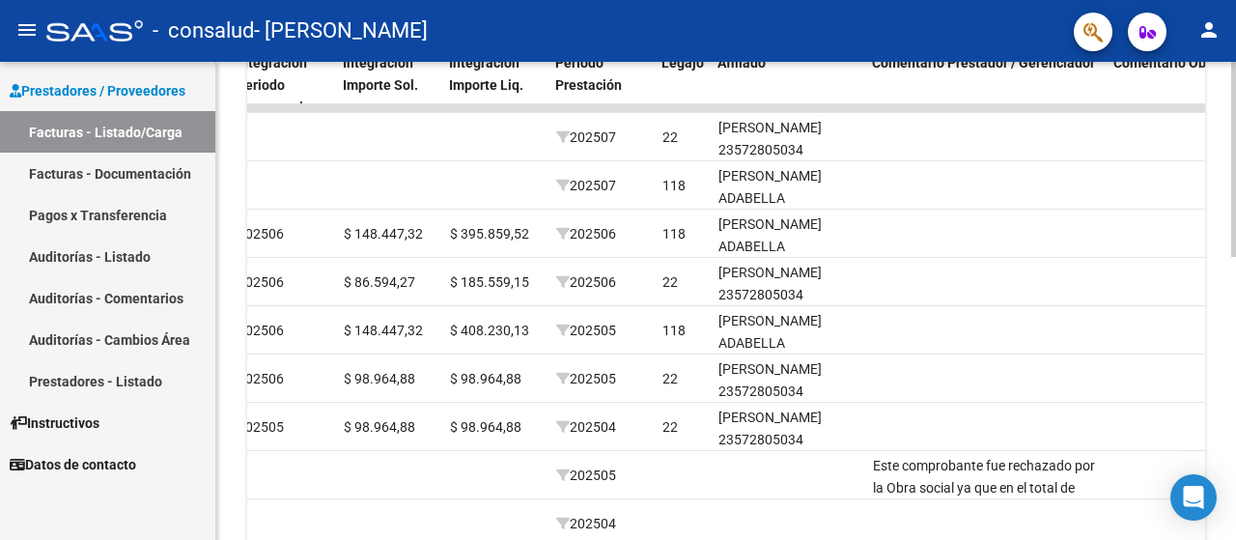
scroll to position [556, 0]
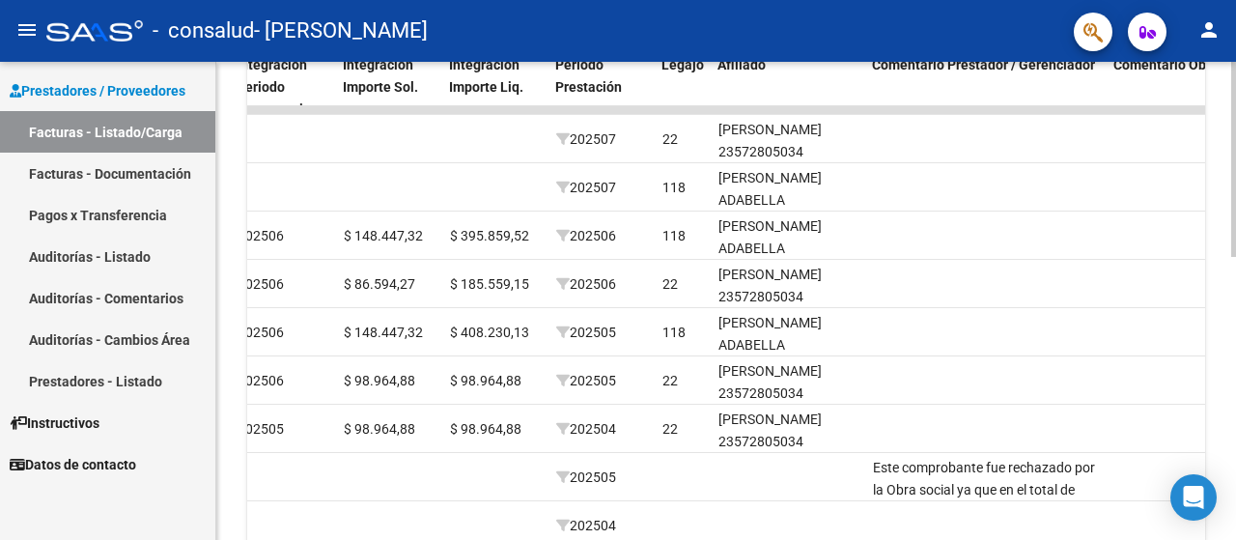
click at [1225, 327] on div "Video tutorial PRESTADORES -> Listado de CPBTs Emitidos por Prestadores / Prove…" at bounding box center [728, 85] width 1025 height 1161
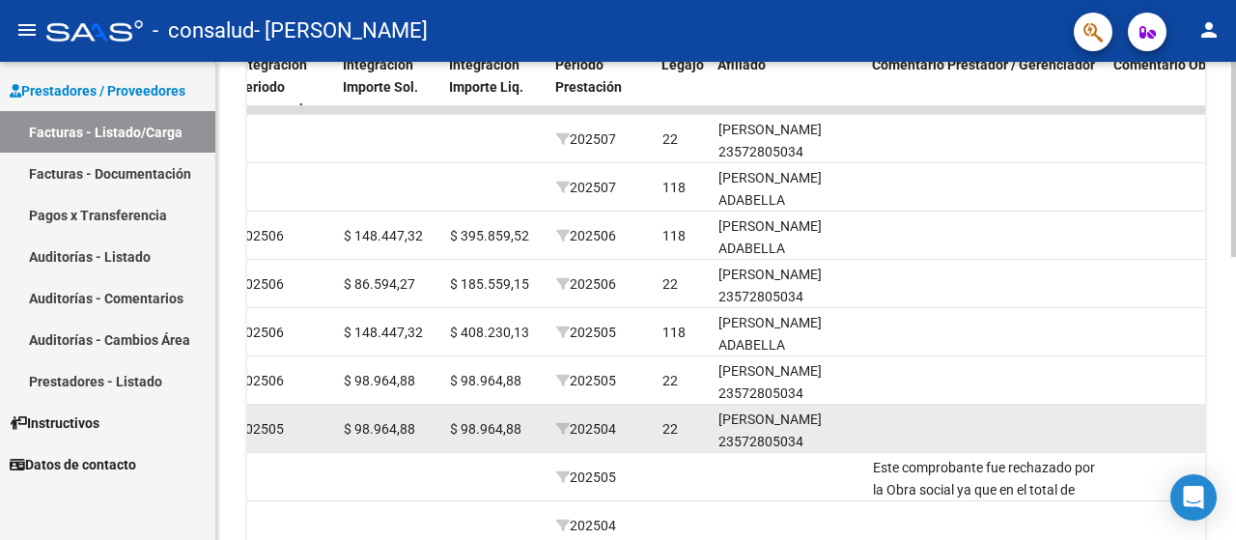
click at [395, 426] on span "$ 98.964,88" at bounding box center [379, 428] width 71 height 15
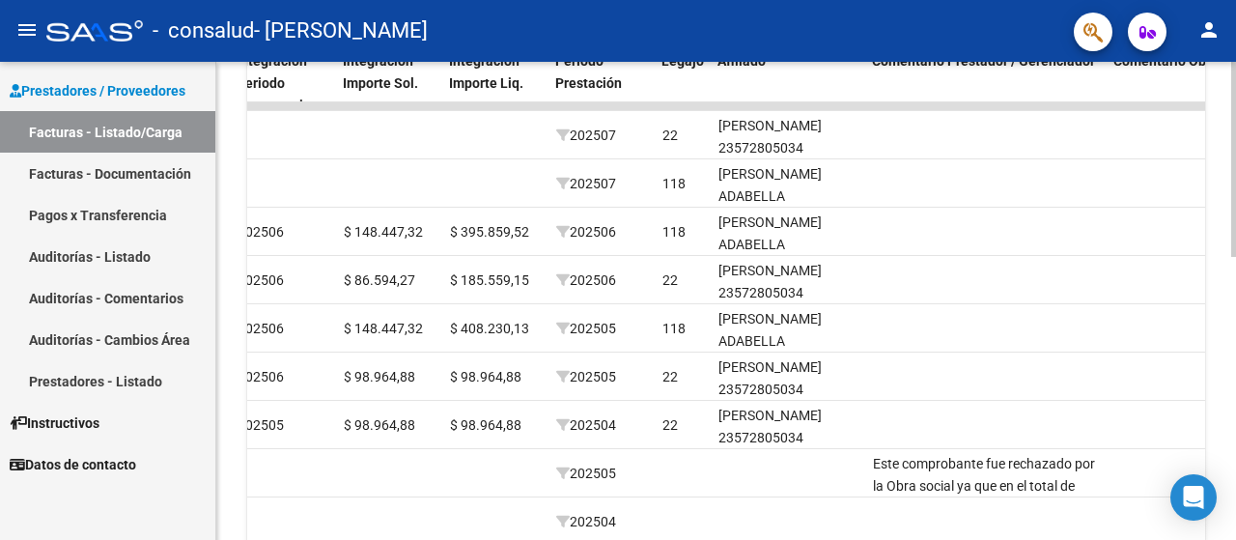
scroll to position [563, 0]
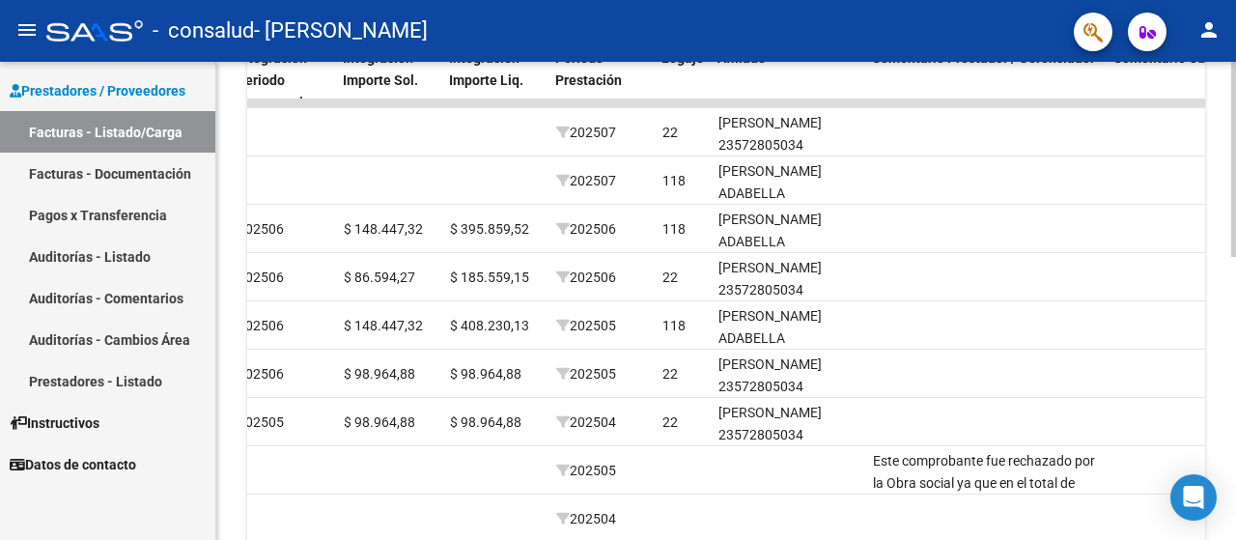
click at [1235, 416] on div at bounding box center [1233, 393] width 5 height 195
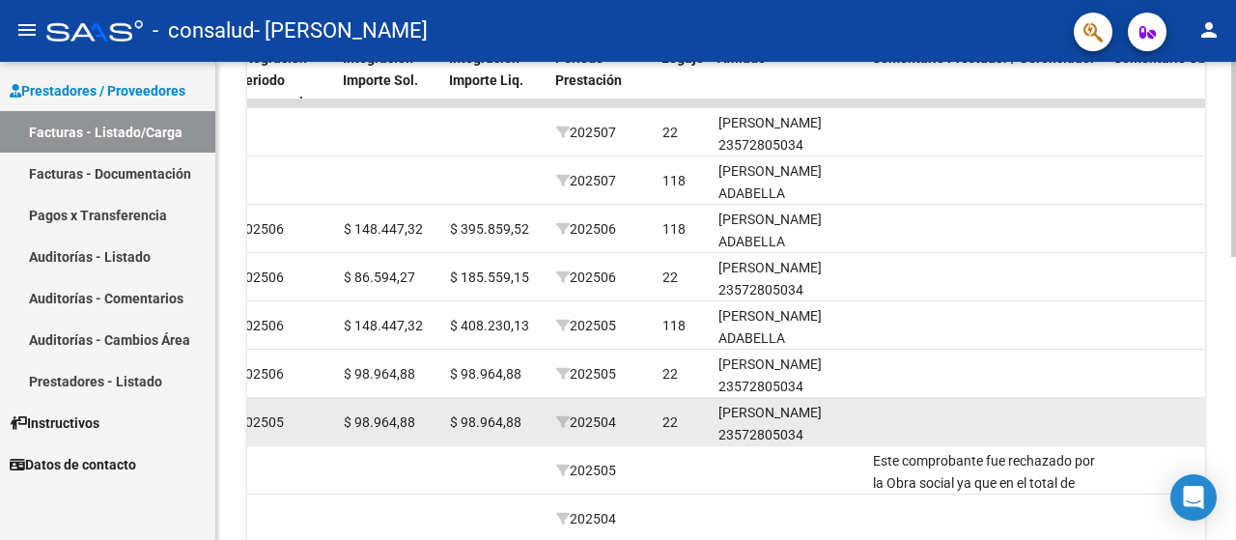
click at [460, 431] on div "$ 98.964,88" at bounding box center [495, 422] width 91 height 22
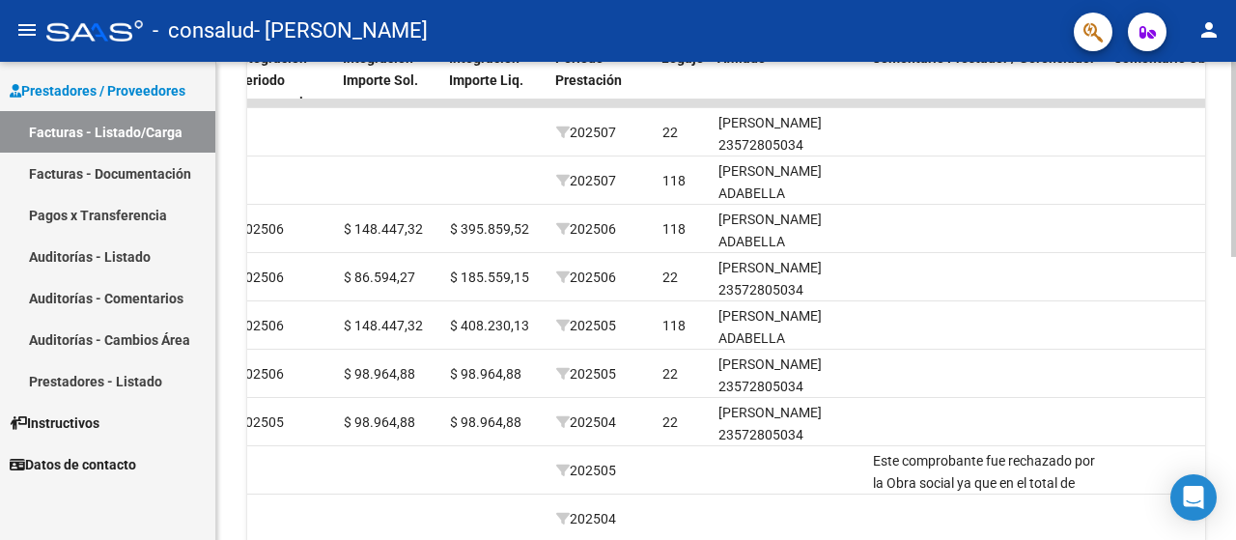
drag, startPoint x: 1230, startPoint y: 316, endPoint x: 1235, endPoint y: 380, distance: 63.9
click at [1235, 380] on div "Video tutorial PRESTADORES -> Listado de CPBTs Emitidos por Prestadores / Prove…" at bounding box center [728, 79] width 1025 height 1161
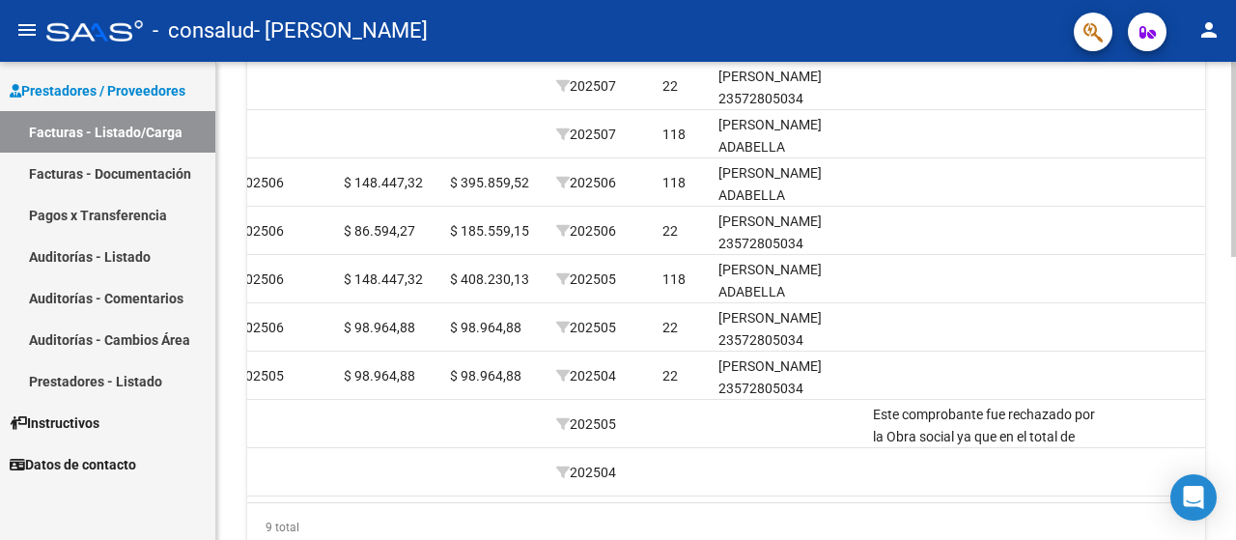
scroll to position [614, 0]
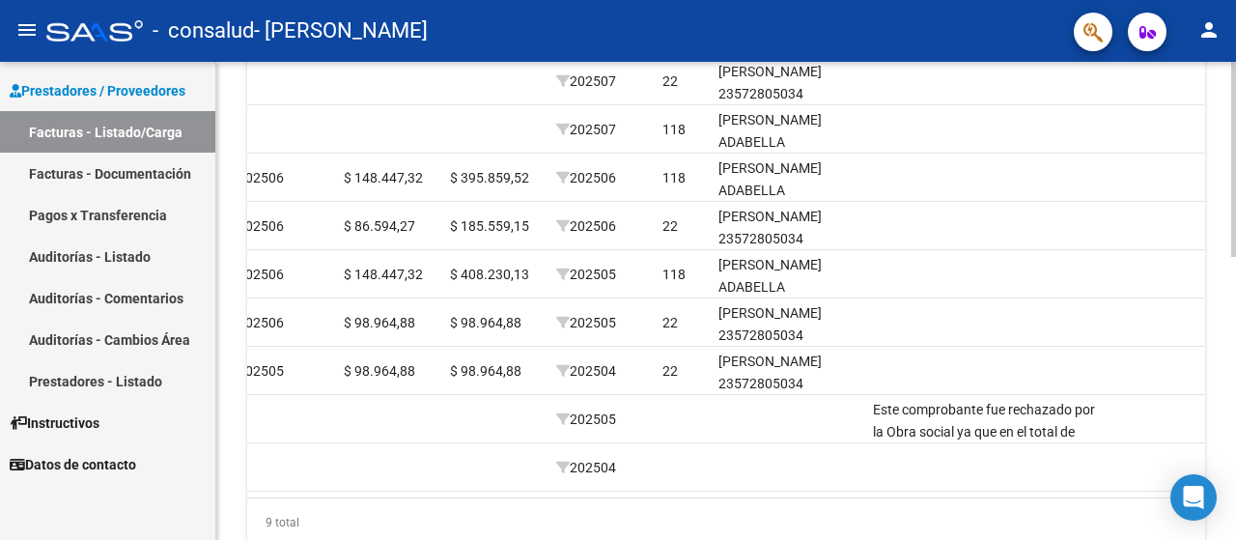
click at [1229, 362] on div "Video tutorial PRESTADORES -> Listado de CPBTs Emitidos por Prestadores / Prove…" at bounding box center [728, 28] width 1025 height 1161
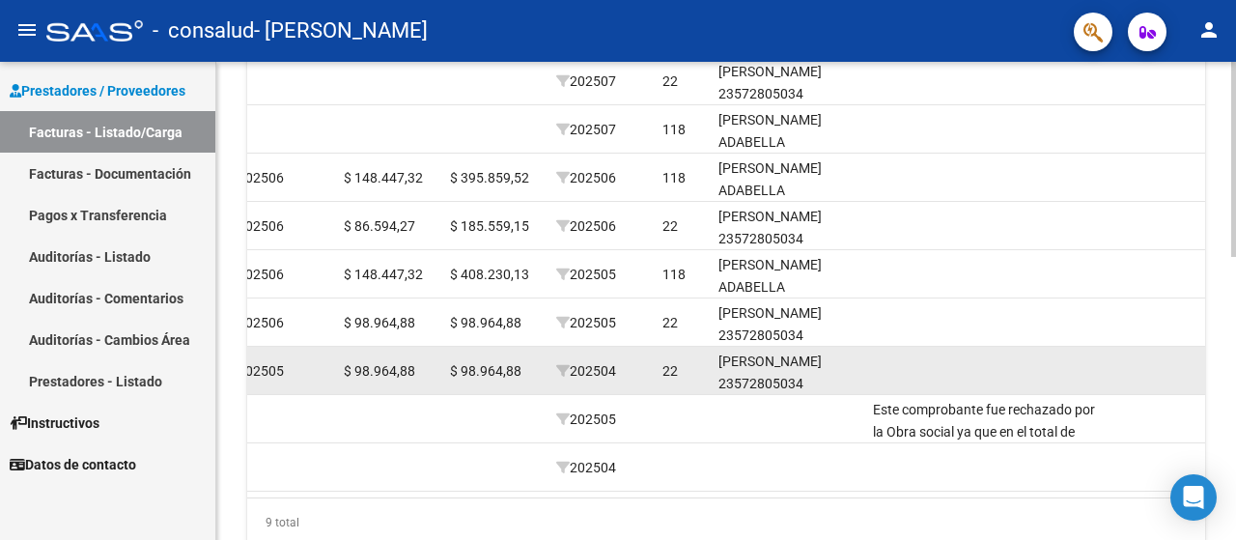
click at [353, 371] on span "$ 98.964,88" at bounding box center [379, 370] width 71 height 15
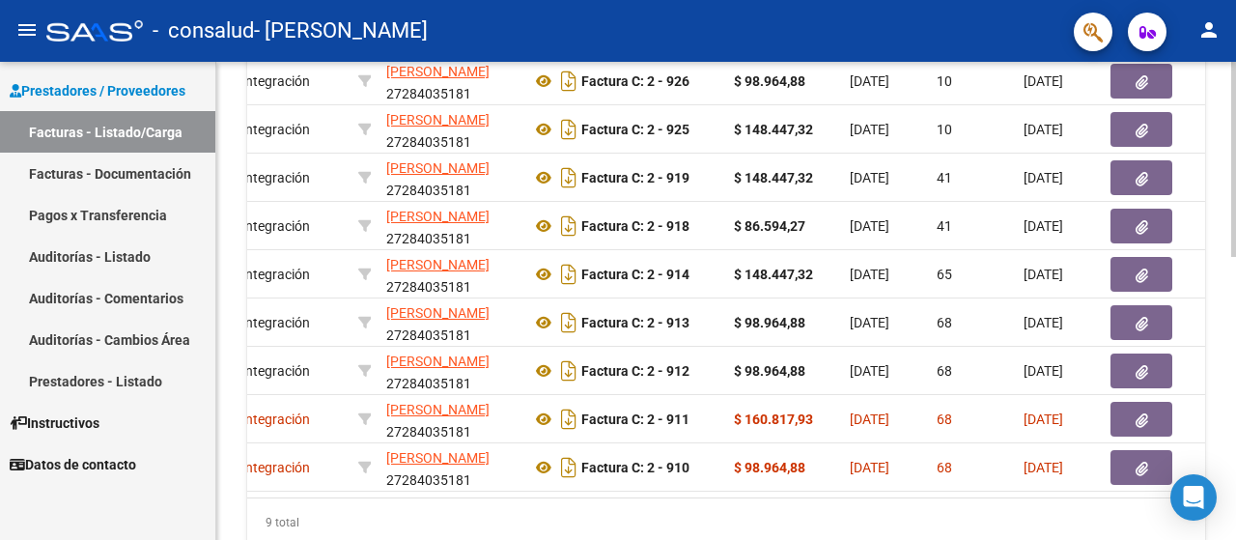
scroll to position [0, 0]
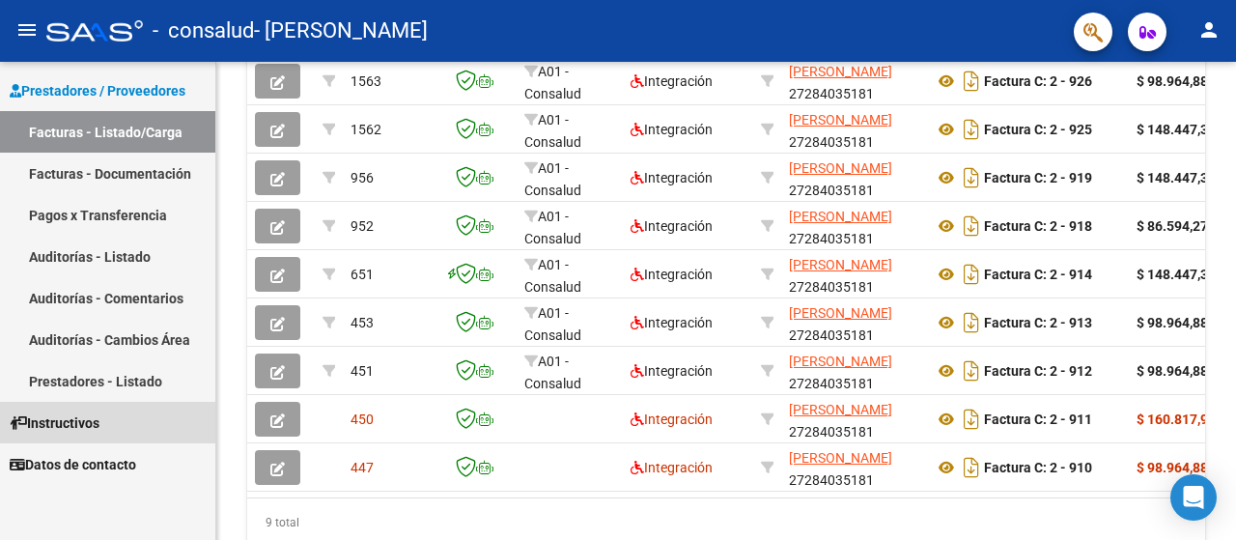
click at [86, 424] on span "Instructivos" at bounding box center [55, 422] width 90 height 21
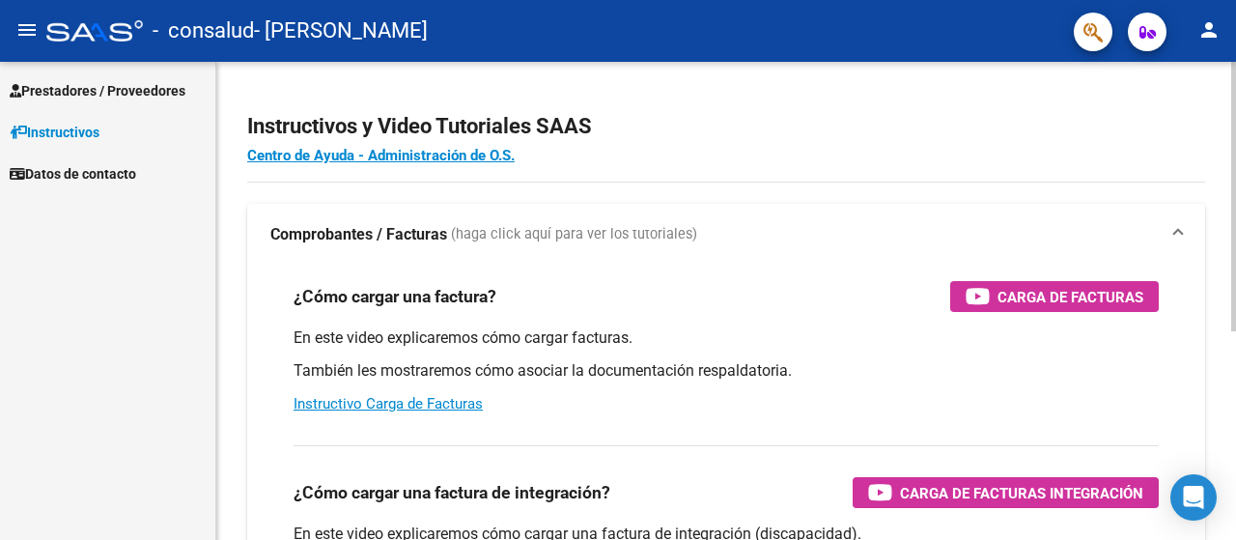
click at [1235, 16] on div "menu - consalud - [PERSON_NAME] person Prestadores / Proveedores Facturas - Lis…" at bounding box center [618, 270] width 1236 height 540
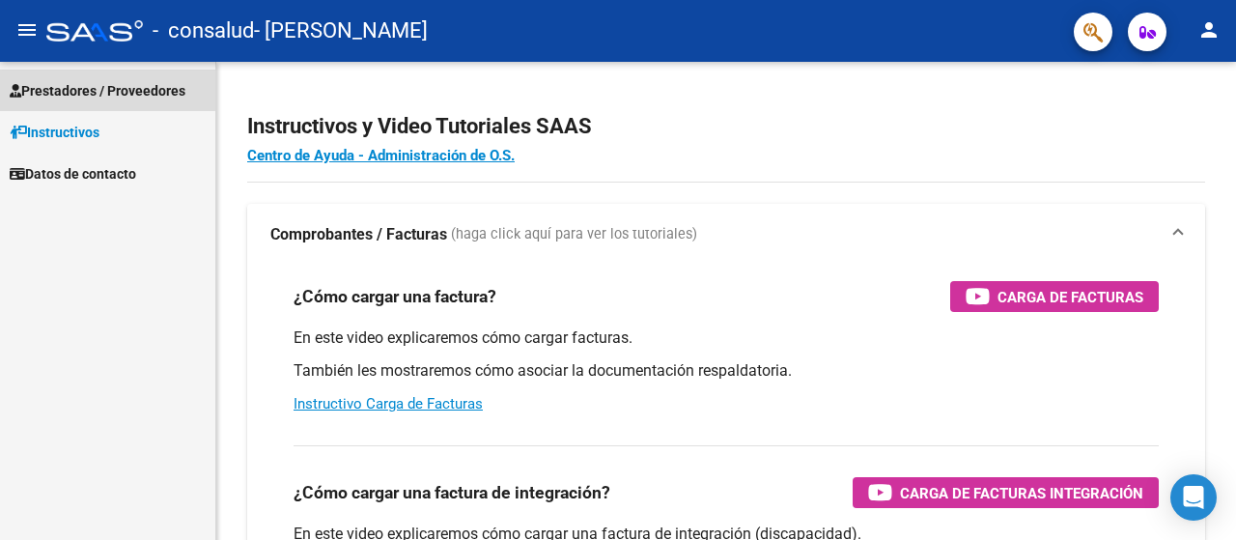
click at [75, 82] on span "Prestadores / Proveedores" at bounding box center [98, 90] width 176 height 21
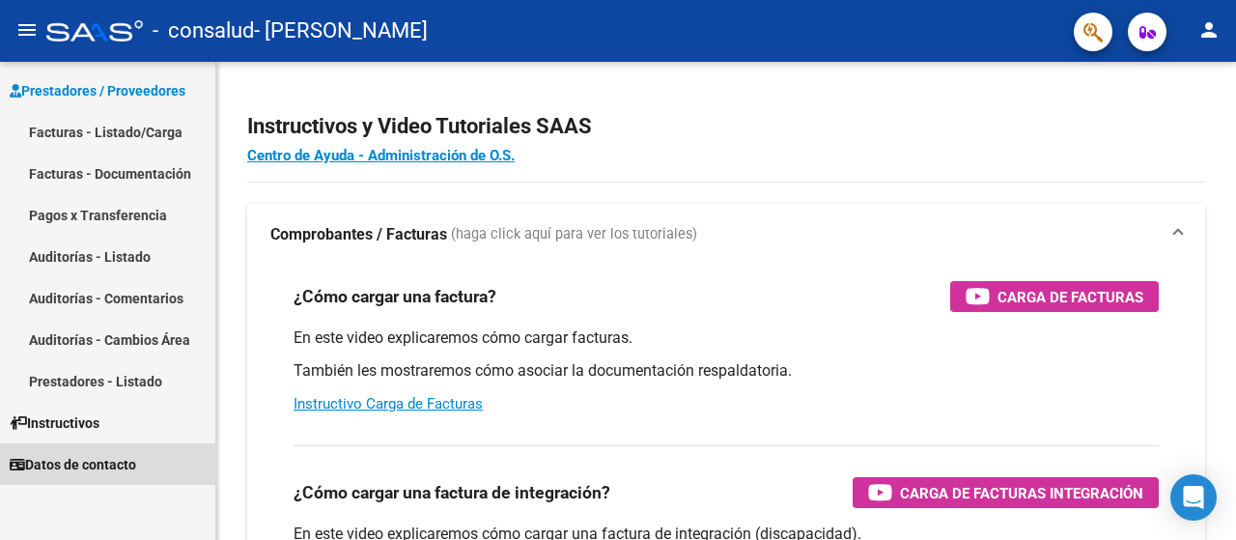
click at [77, 467] on span "Datos de contacto" at bounding box center [73, 464] width 127 height 21
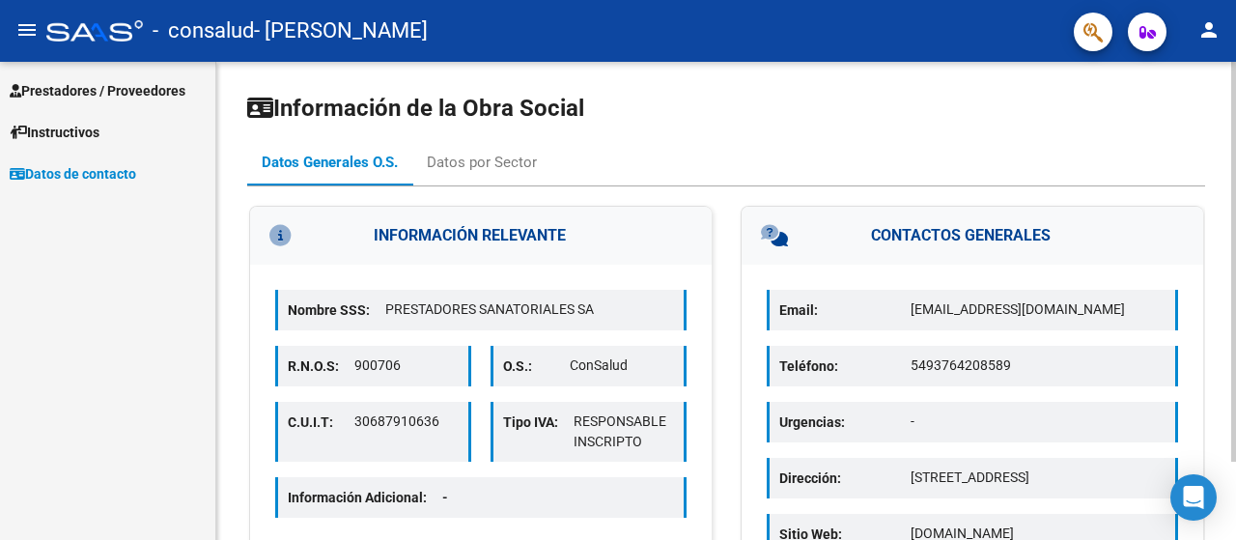
click at [1207, 0] on html "menu - consalud - [PERSON_NAME] person Prestadores / Proveedores Facturas - Lis…" at bounding box center [618, 270] width 1236 height 540
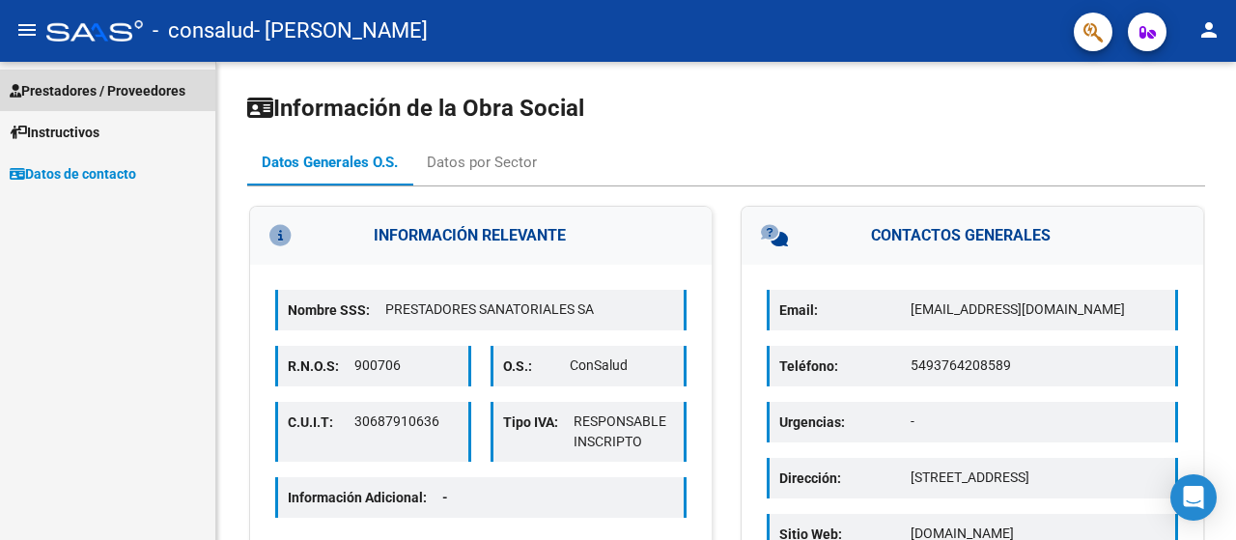
click at [114, 87] on span "Prestadores / Proveedores" at bounding box center [98, 90] width 176 height 21
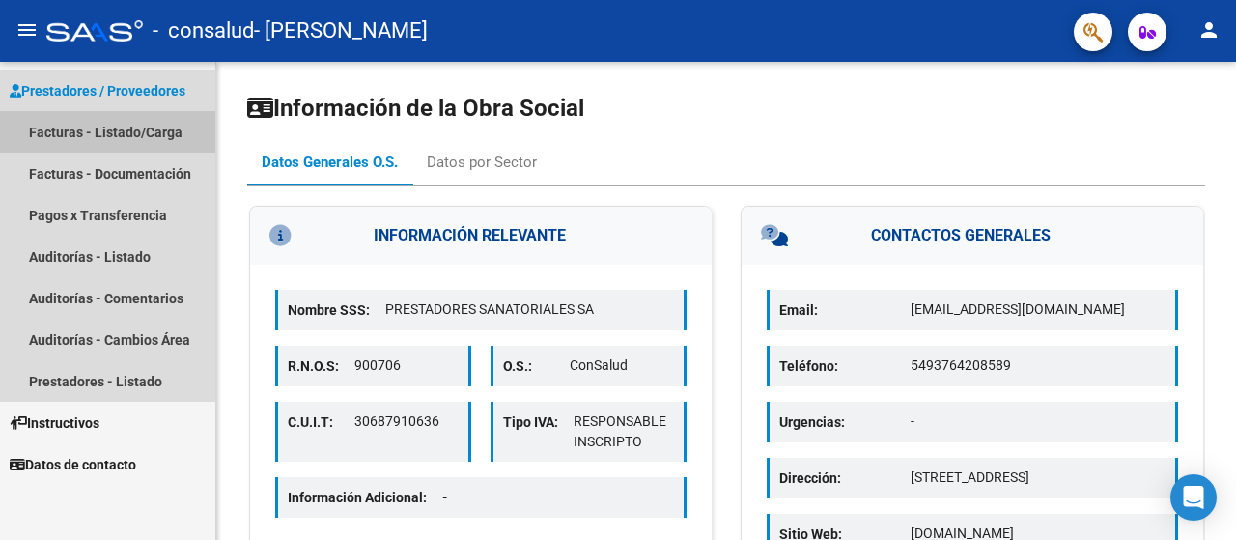
click at [89, 129] on link "Facturas - Listado/Carga" at bounding box center [107, 132] width 215 height 42
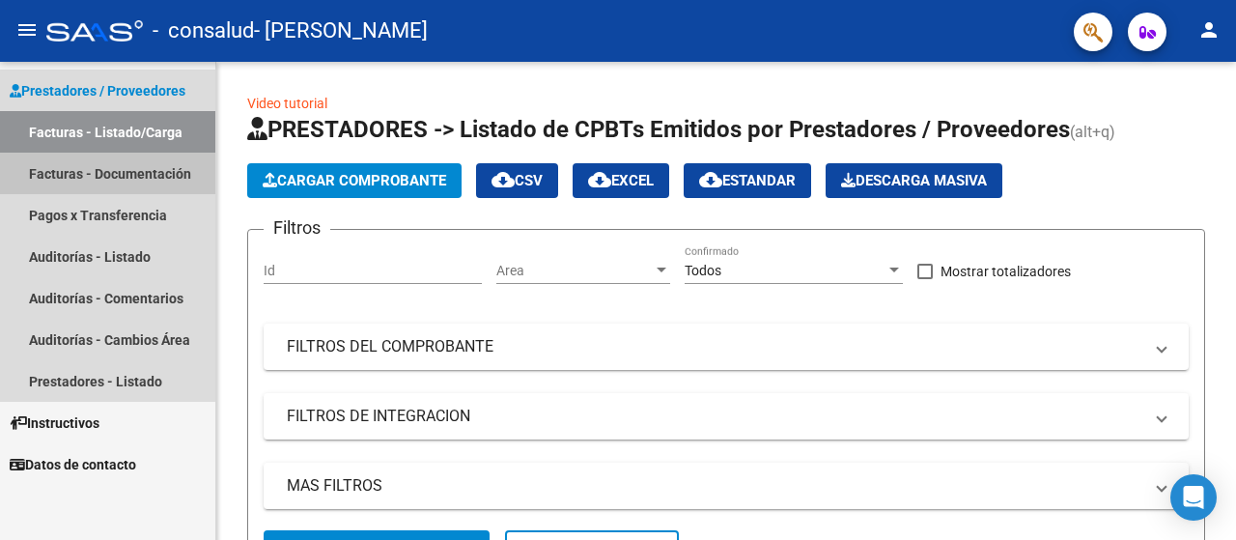
click at [79, 173] on link "Facturas - Documentación" at bounding box center [107, 174] width 215 height 42
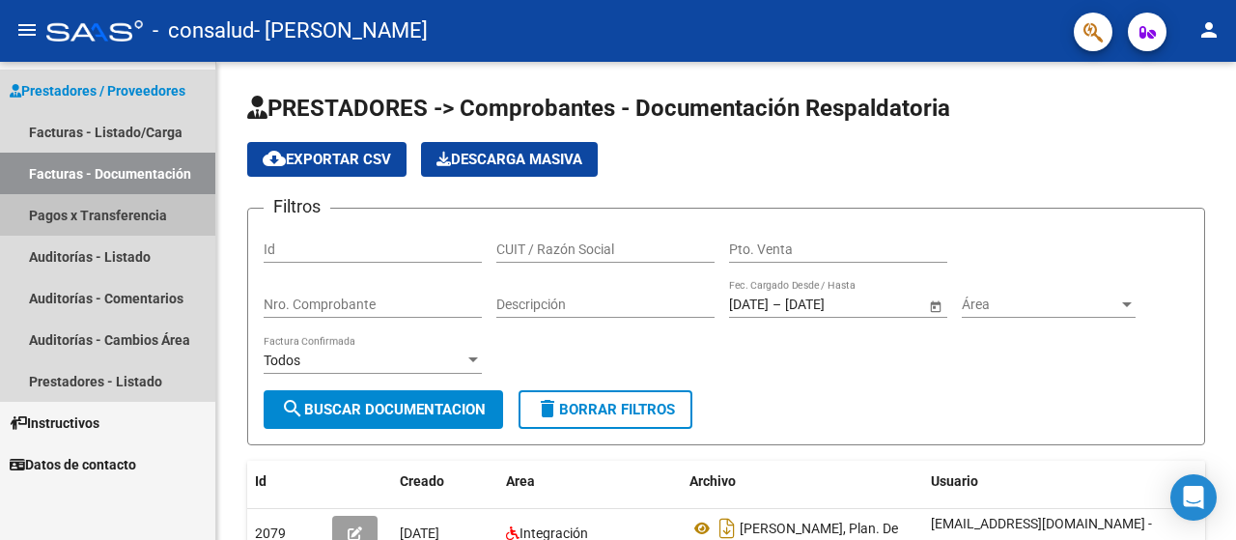
click at [58, 221] on link "Pagos x Transferencia" at bounding box center [107, 215] width 215 height 42
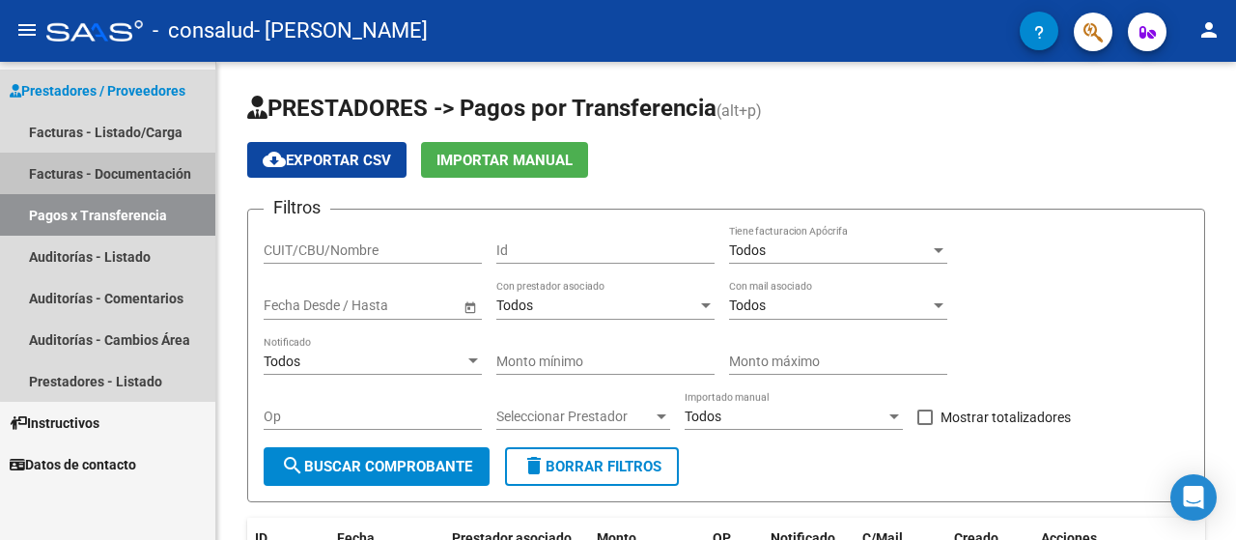
click at [145, 165] on link "Facturas - Documentación" at bounding box center [107, 174] width 215 height 42
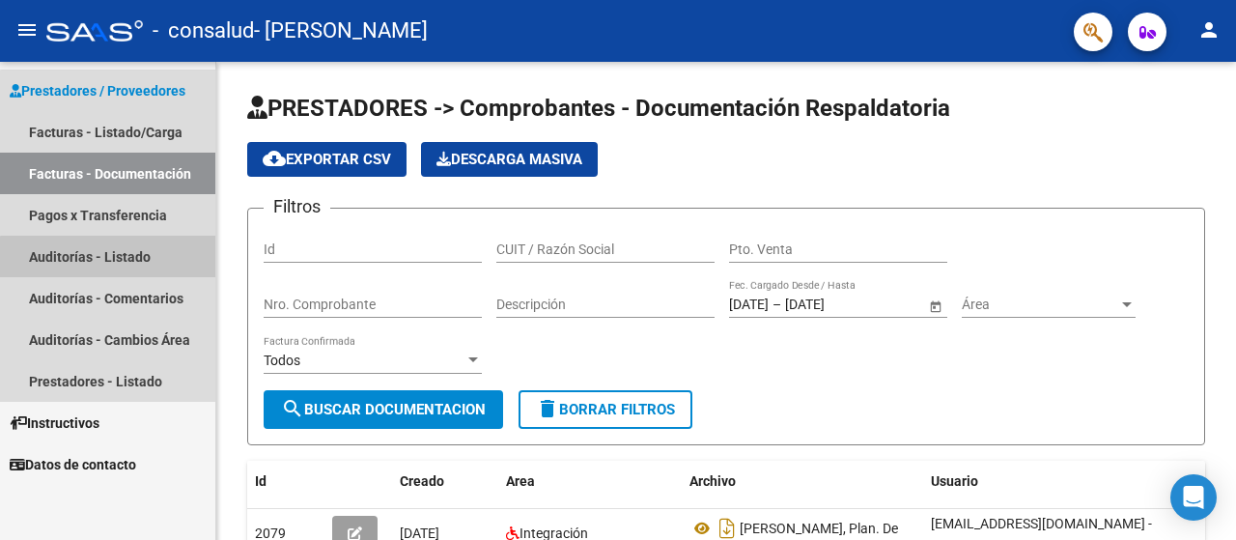
click at [145, 266] on link "Auditorías - Listado" at bounding box center [107, 257] width 215 height 42
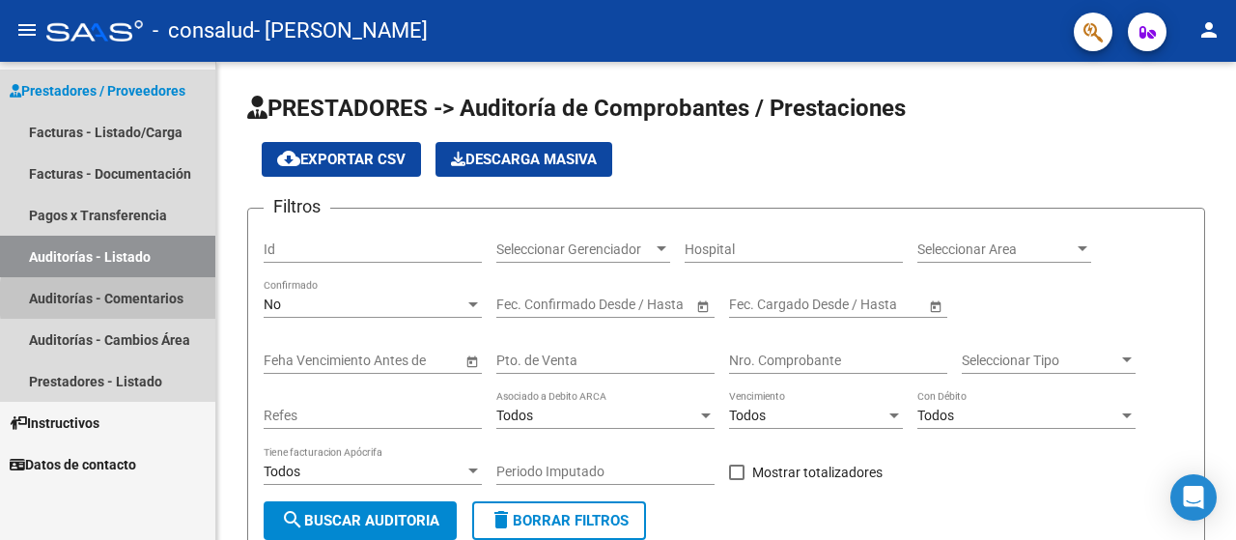
click at [155, 298] on link "Auditorías - Comentarios" at bounding box center [107, 298] width 215 height 42
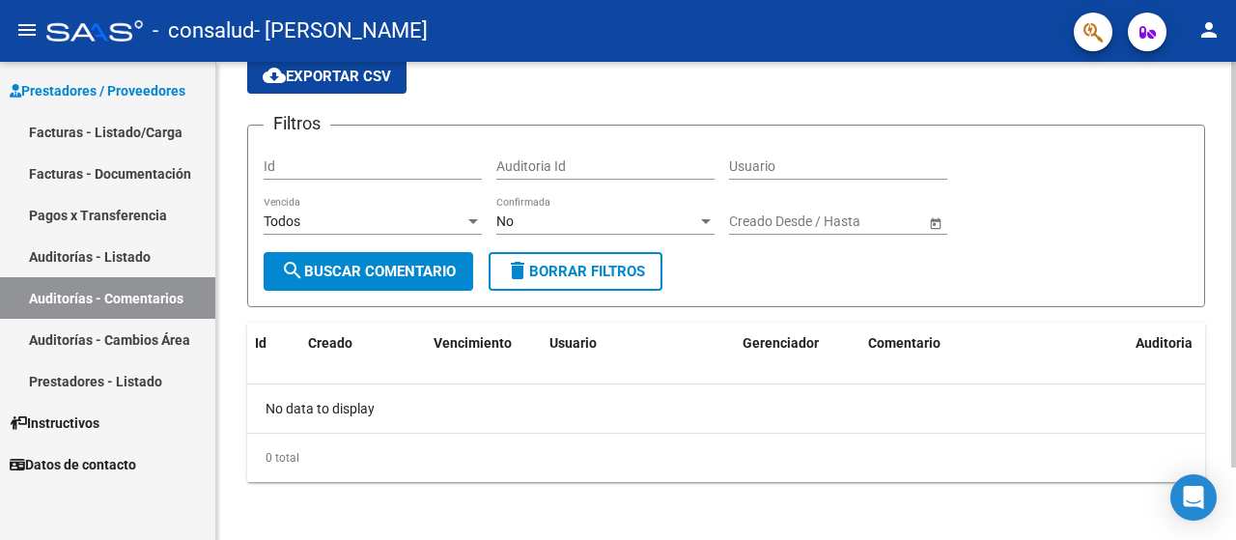
scroll to position [85, 0]
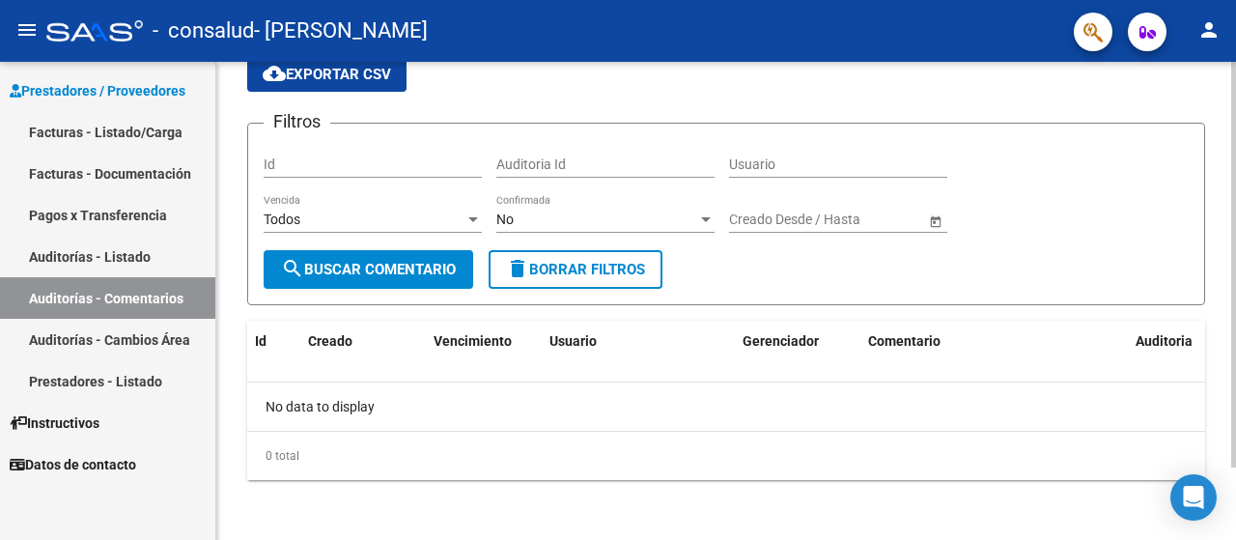
click at [1235, 297] on div at bounding box center [1233, 336] width 5 height 406
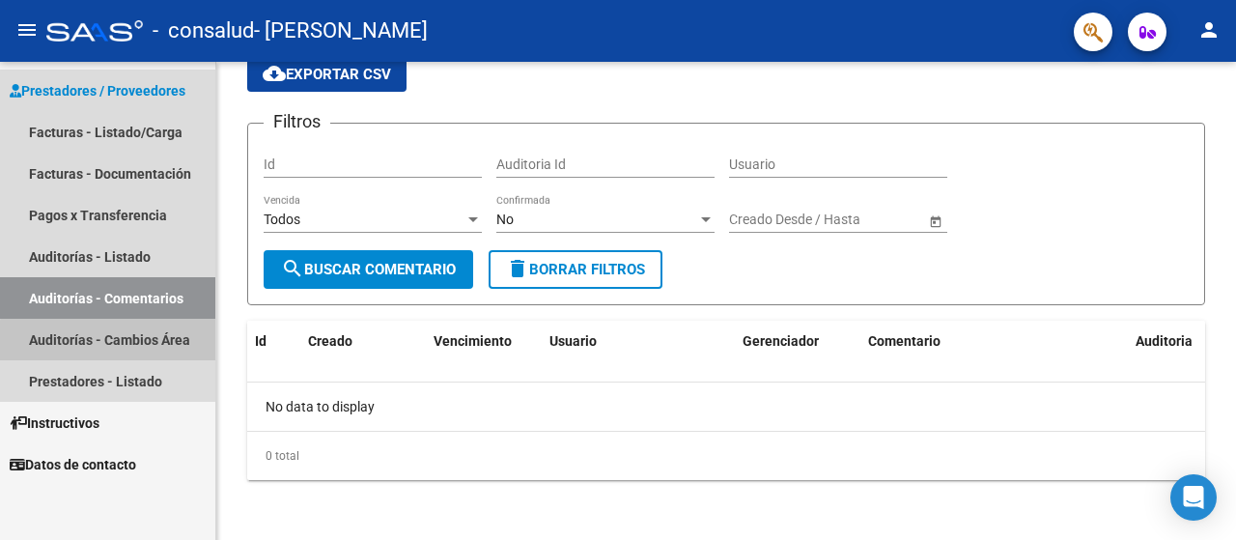
click at [144, 343] on link "Auditorías - Cambios Área" at bounding box center [107, 340] width 215 height 42
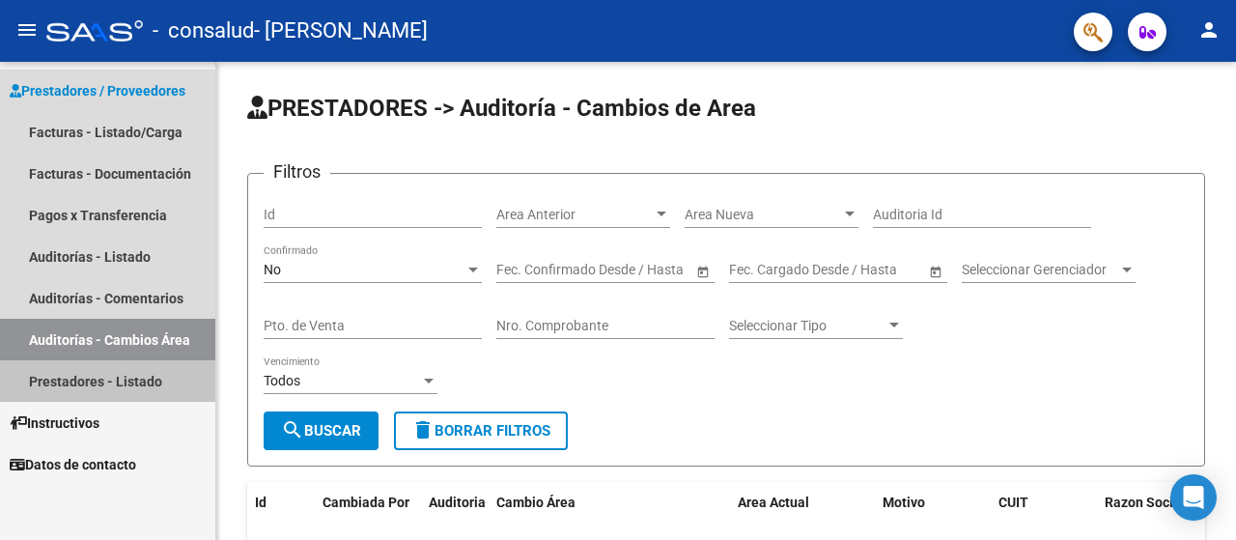
click at [140, 381] on link "Prestadores - Listado" at bounding box center [107, 381] width 215 height 42
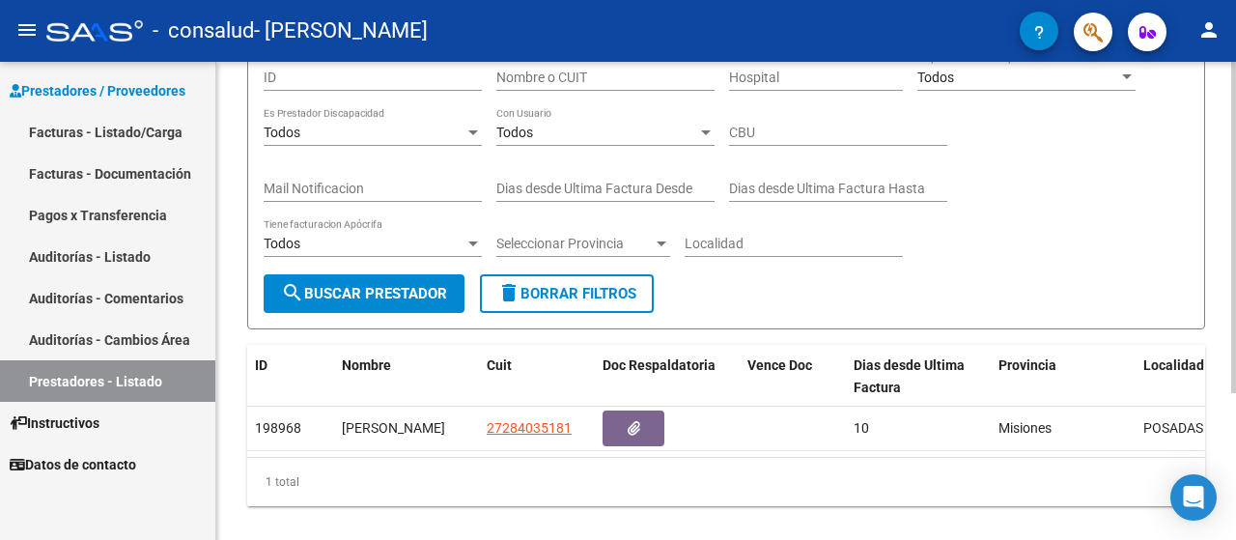
scroll to position [212, 0]
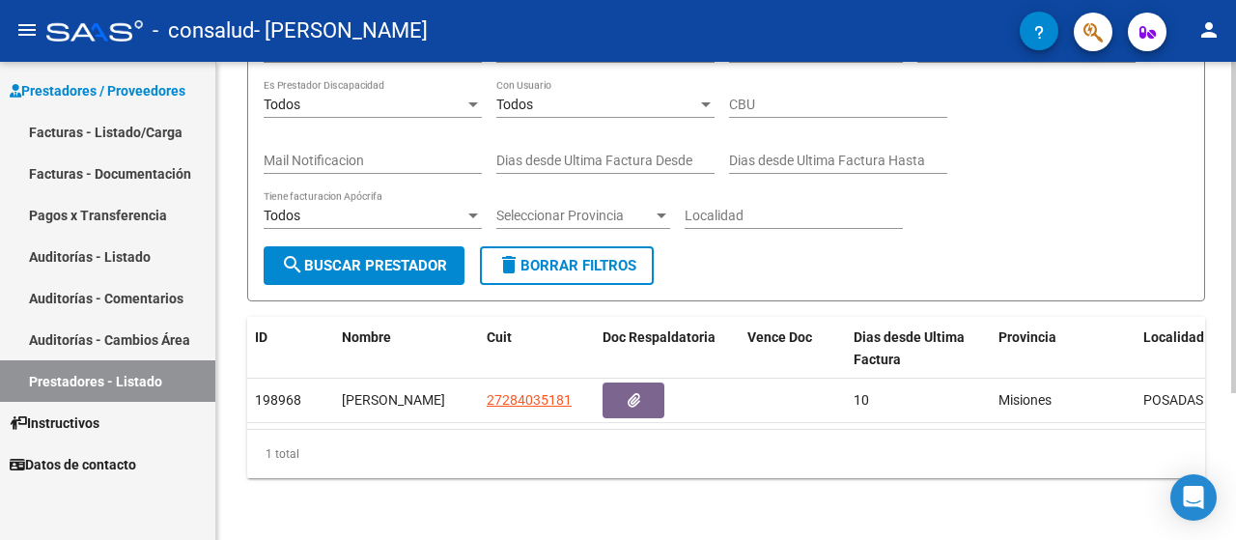
click at [1235, 363] on div at bounding box center [1233, 374] width 5 height 331
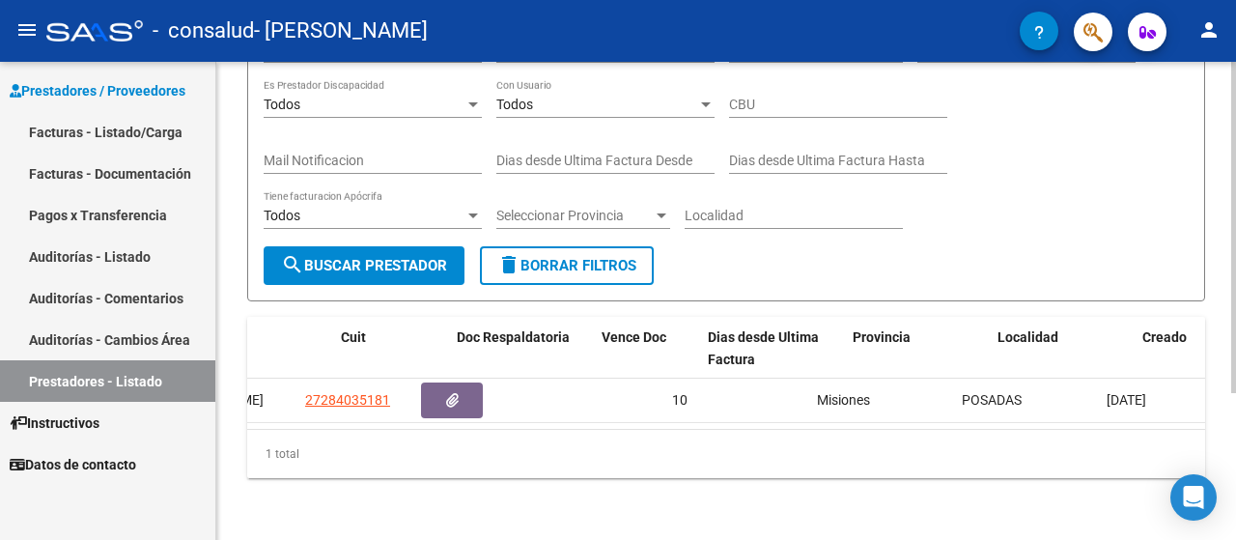
scroll to position [0, 0]
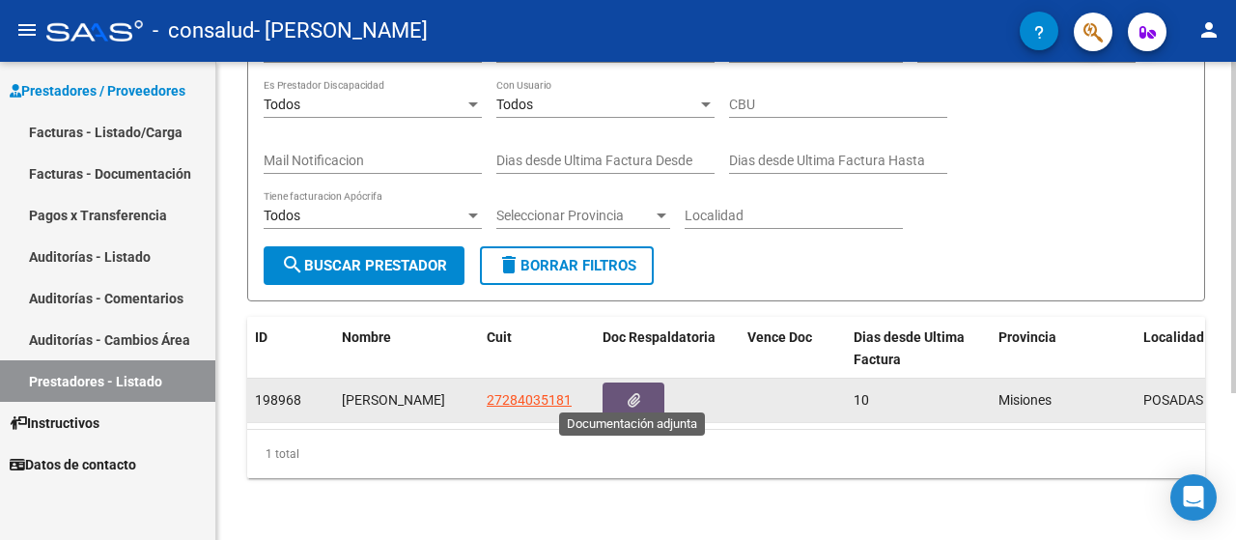
click at [636, 393] on icon "button" at bounding box center [634, 400] width 13 height 14
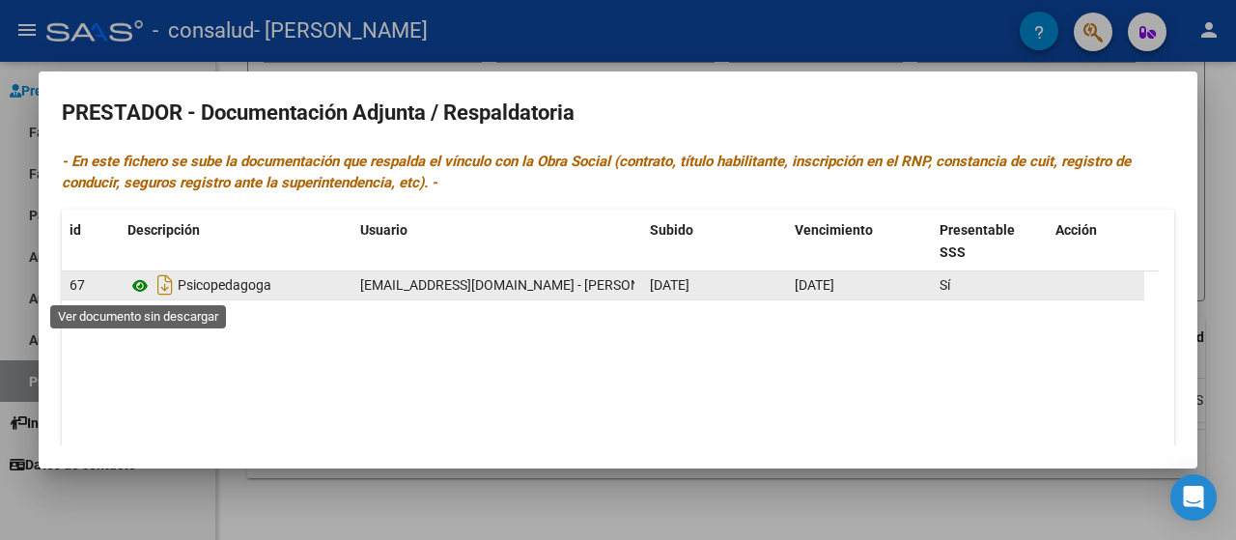
click at [145, 292] on icon at bounding box center [139, 285] width 25 height 23
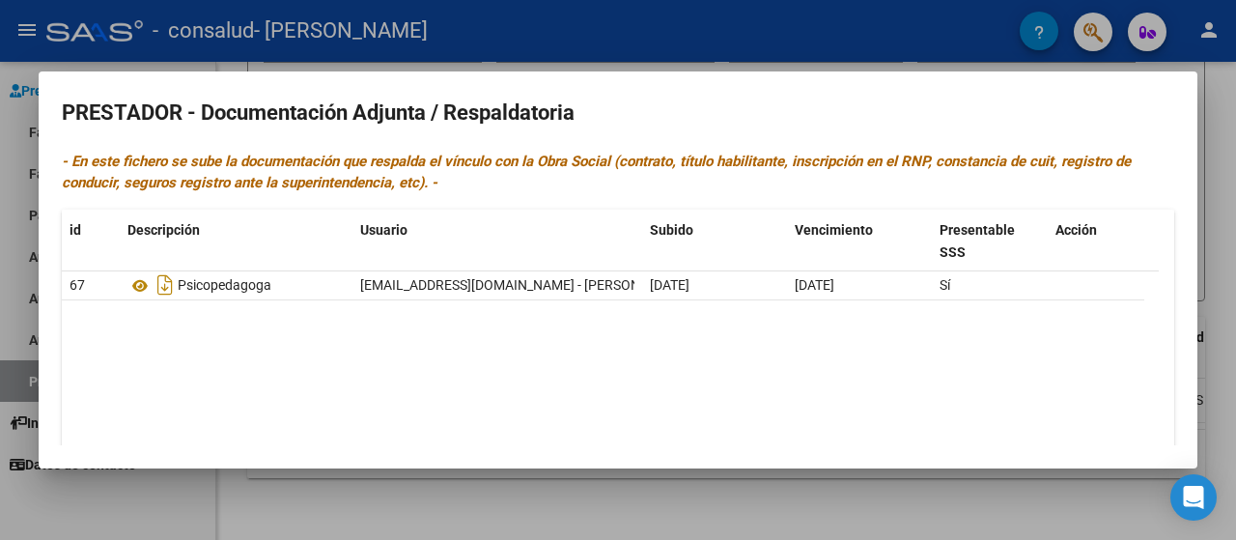
click at [765, 32] on div at bounding box center [618, 270] width 1236 height 540
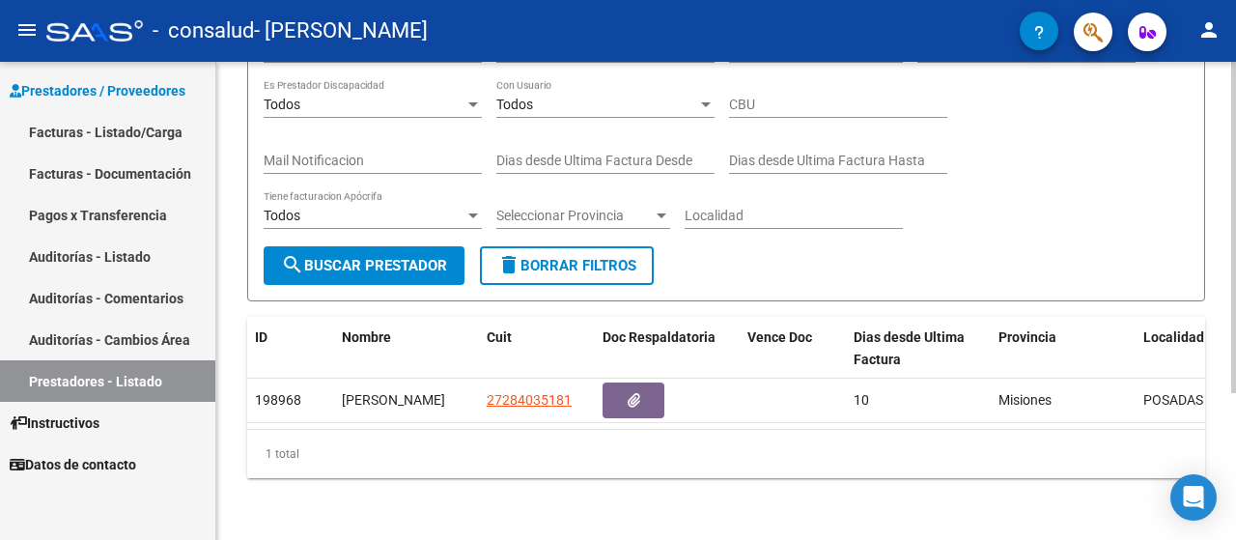
click at [1235, 343] on div at bounding box center [1233, 374] width 5 height 331
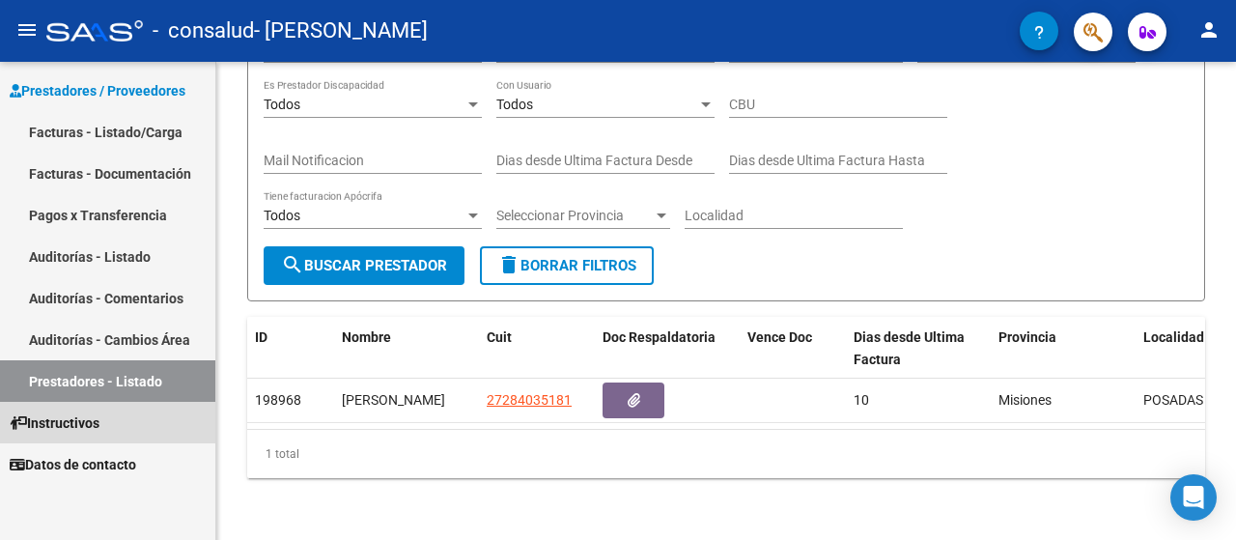
click at [68, 414] on span "Instructivos" at bounding box center [55, 422] width 90 height 21
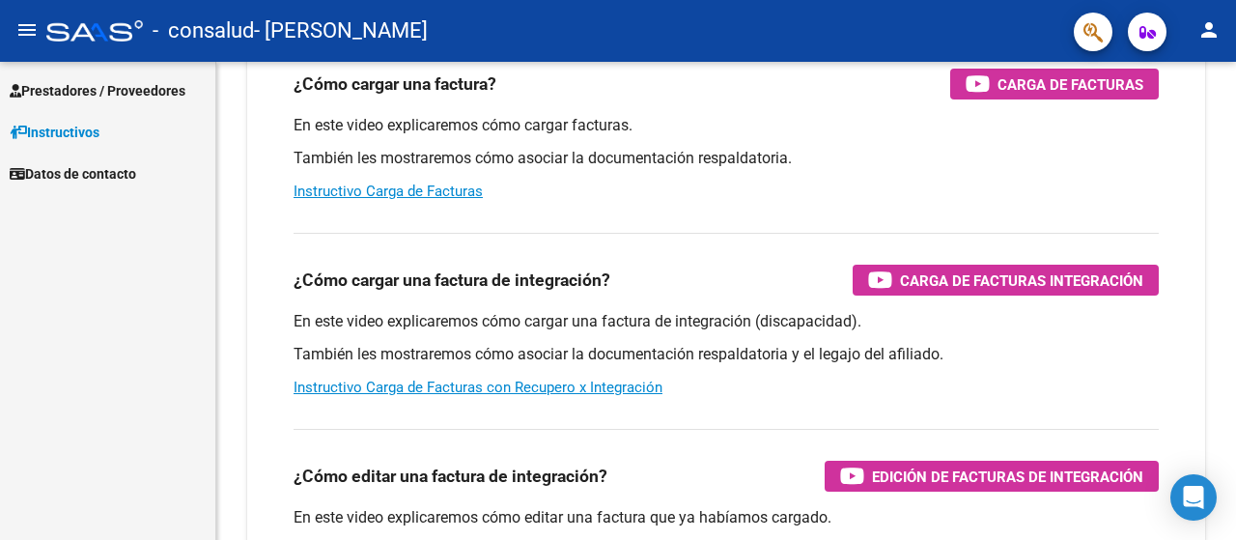
click at [127, 86] on span "Prestadores / Proveedores" at bounding box center [98, 90] width 176 height 21
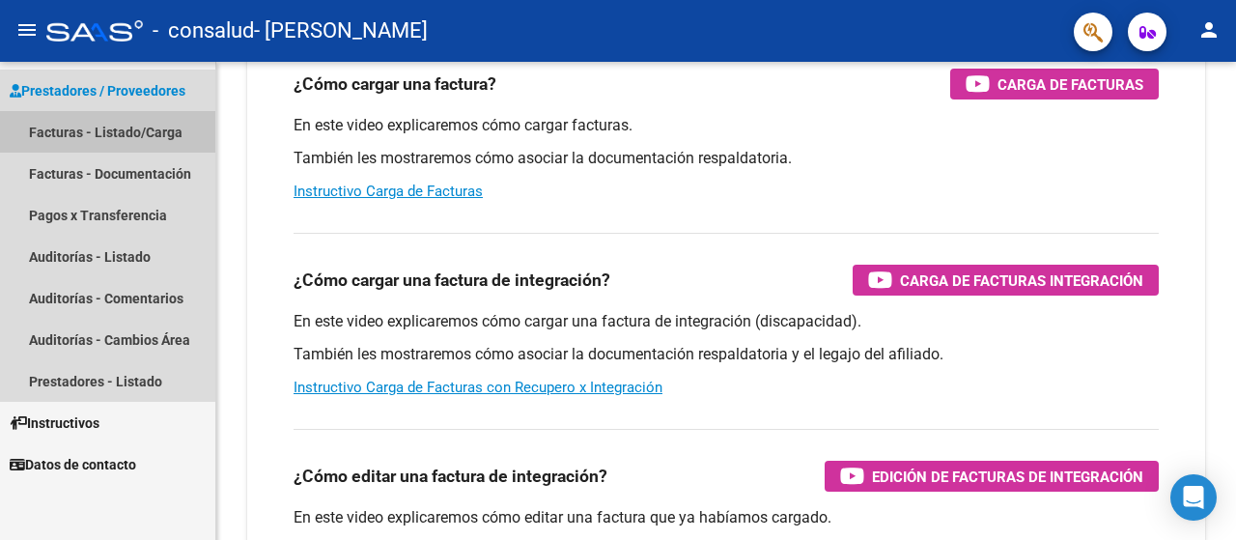
click at [124, 132] on link "Facturas - Listado/Carga" at bounding box center [107, 132] width 215 height 42
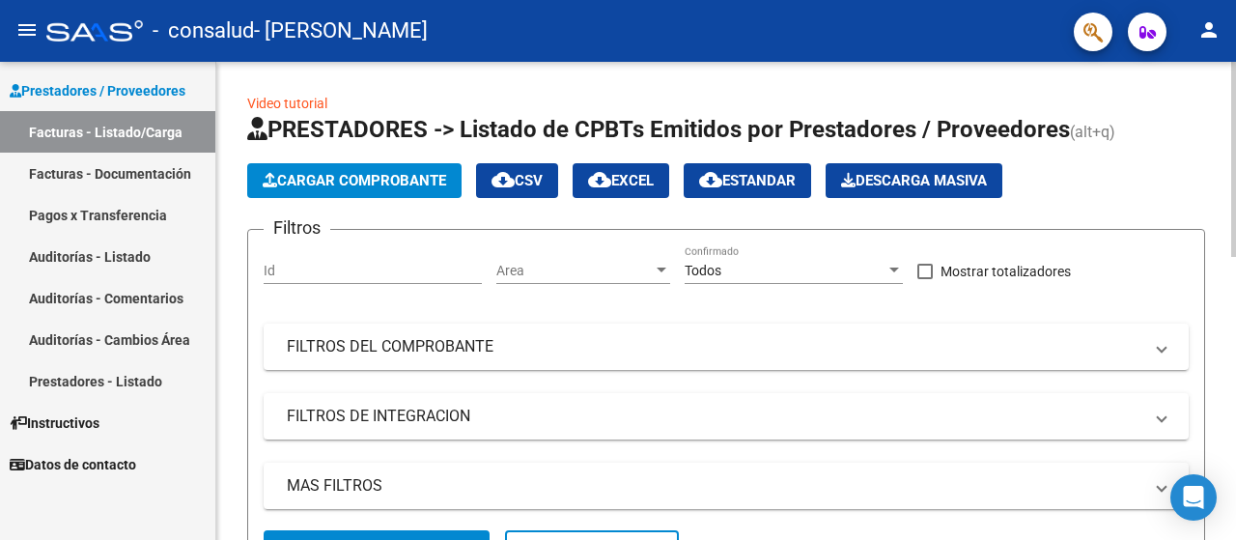
click at [1216, 24] on div "menu - consalud - [PERSON_NAME] person Prestadores / Proveedores Facturas - Lis…" at bounding box center [618, 270] width 1236 height 540
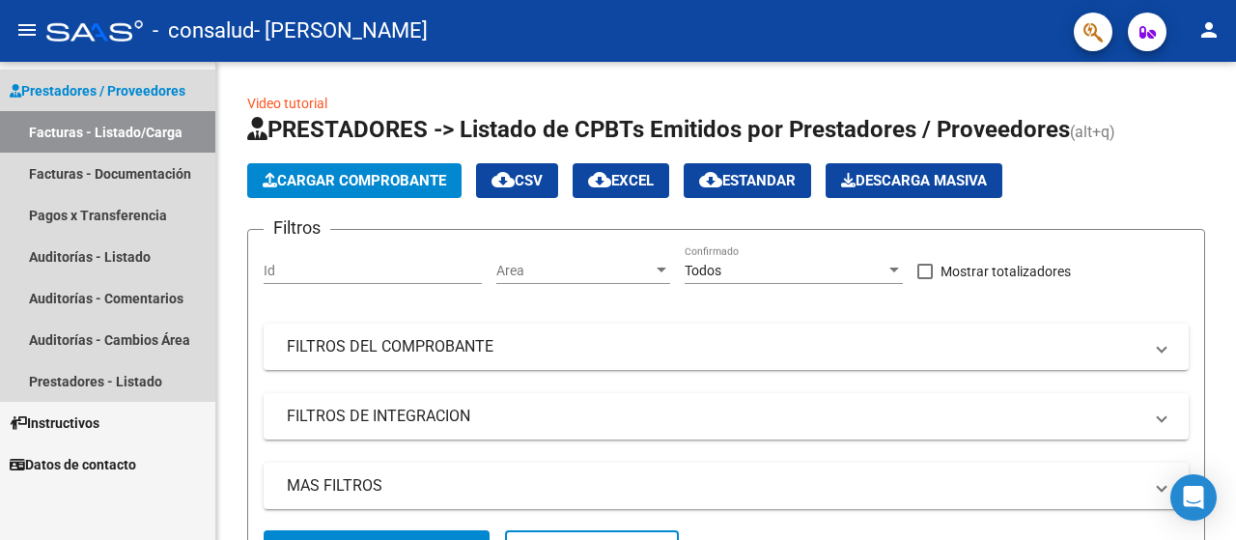
click at [89, 86] on span "Prestadores / Proveedores" at bounding box center [98, 90] width 176 height 21
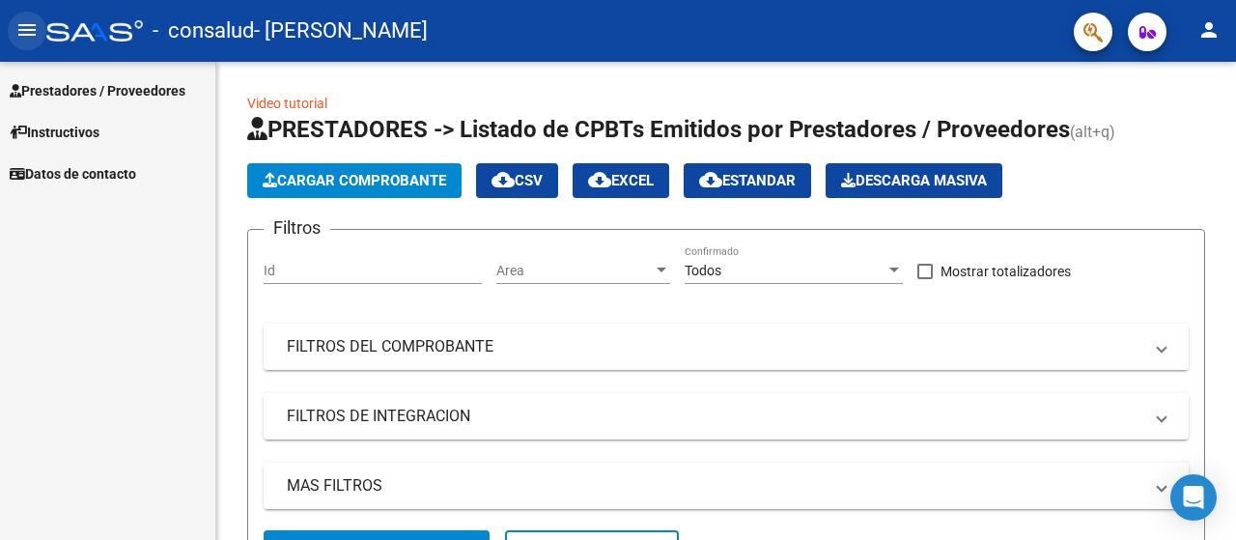
click at [27, 28] on mat-icon "menu" at bounding box center [26, 29] width 23 height 23
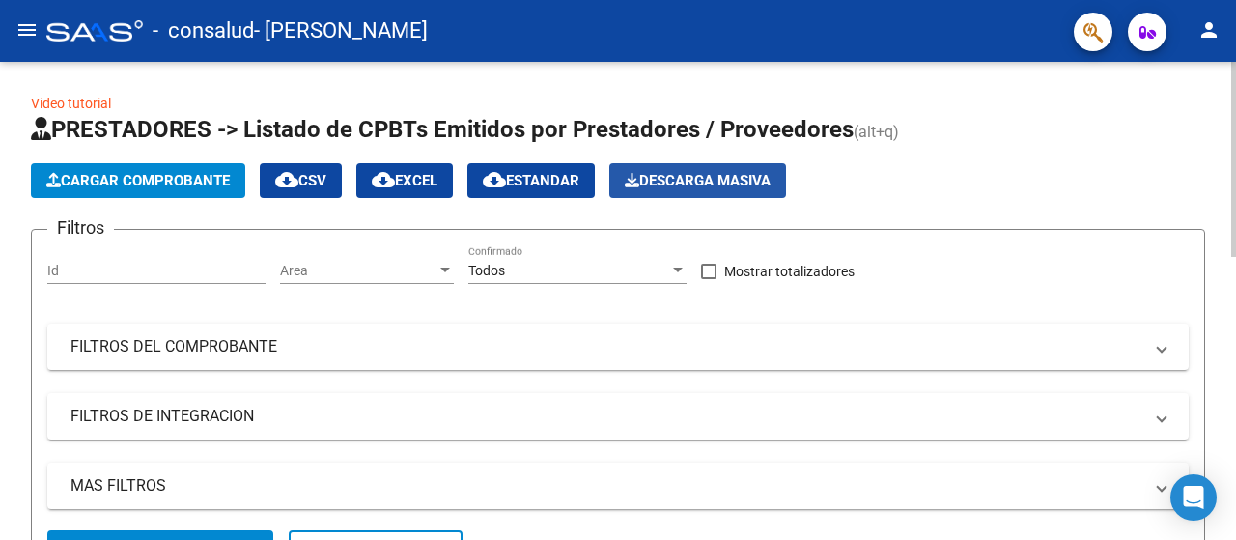
click at [683, 187] on span "Descarga Masiva" at bounding box center [698, 180] width 146 height 17
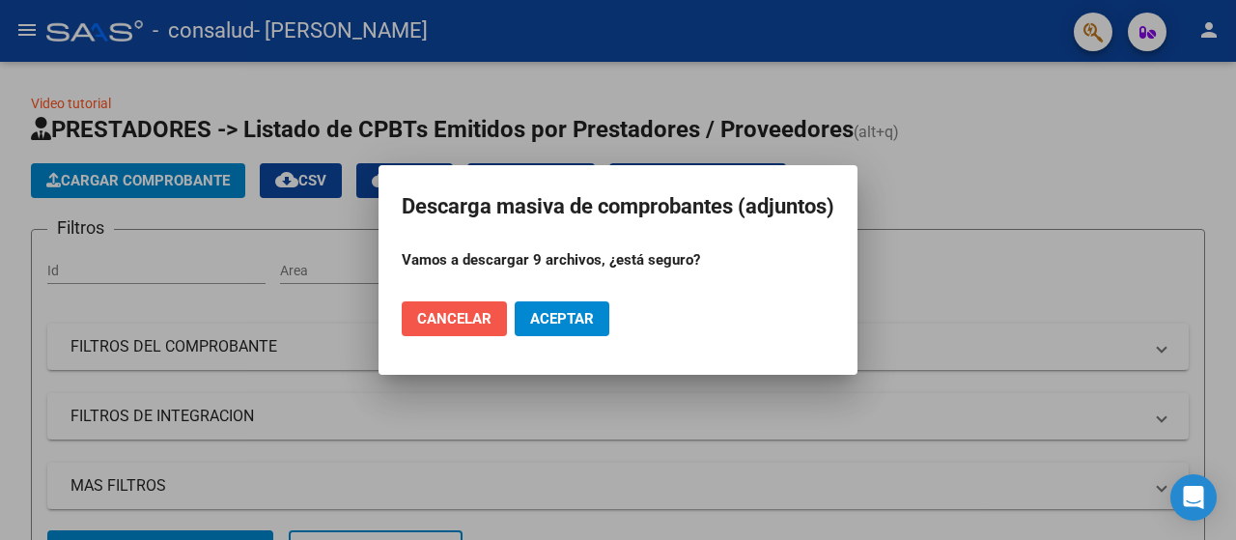
click at [463, 327] on button "Cancelar" at bounding box center [454, 318] width 105 height 35
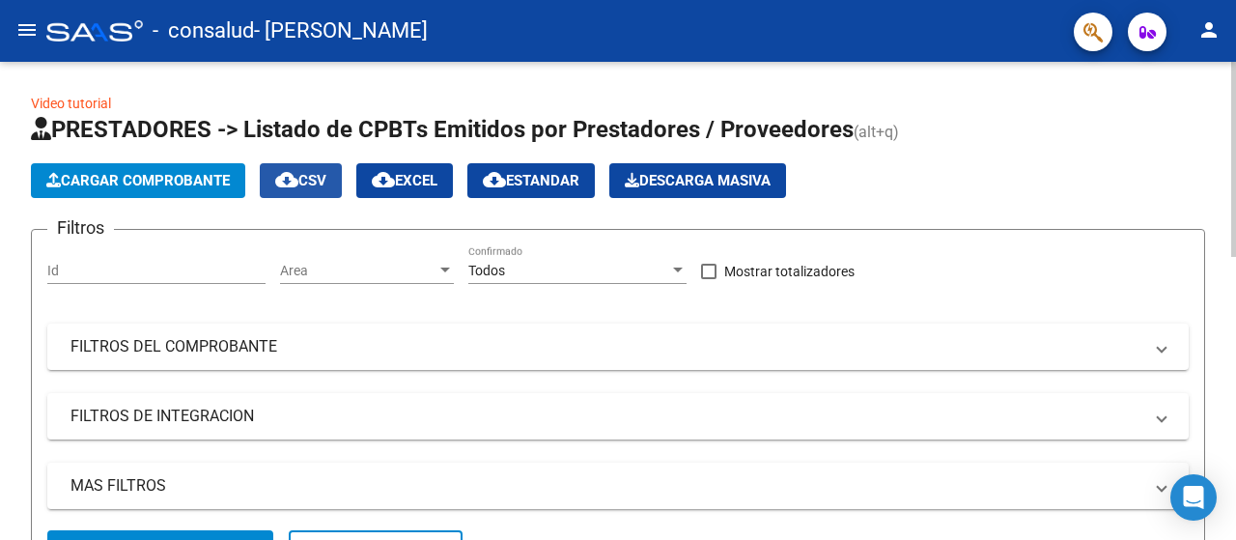
click at [305, 181] on span "cloud_download CSV" at bounding box center [300, 180] width 51 height 17
